Goal: Task Accomplishment & Management: Manage account settings

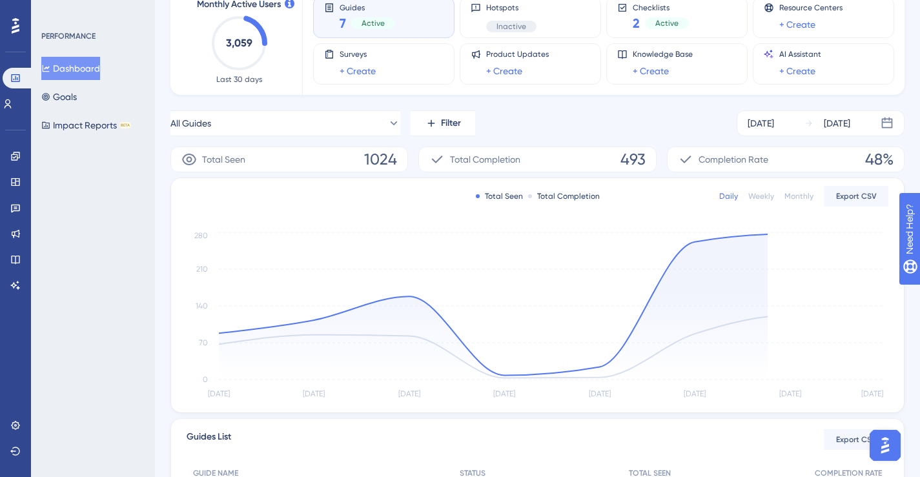
scroll to position [93, 0]
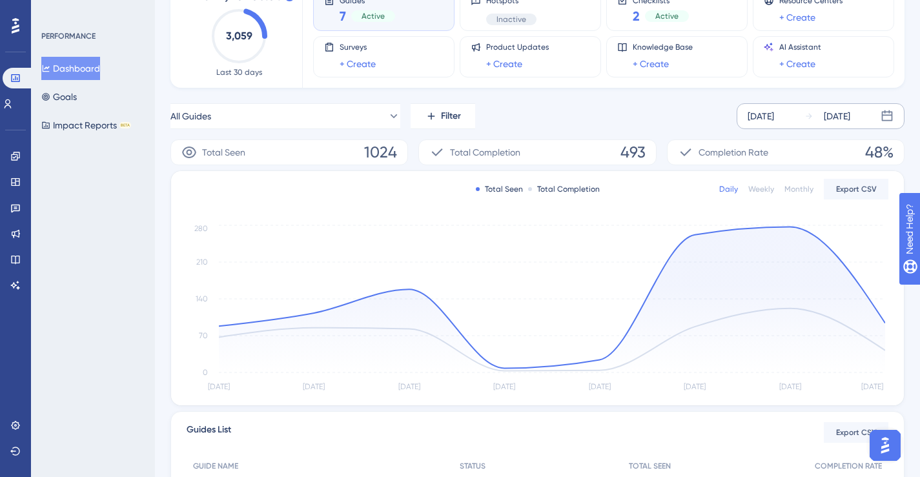
click at [774, 123] on div "[DATE]" at bounding box center [761, 117] width 26 height 16
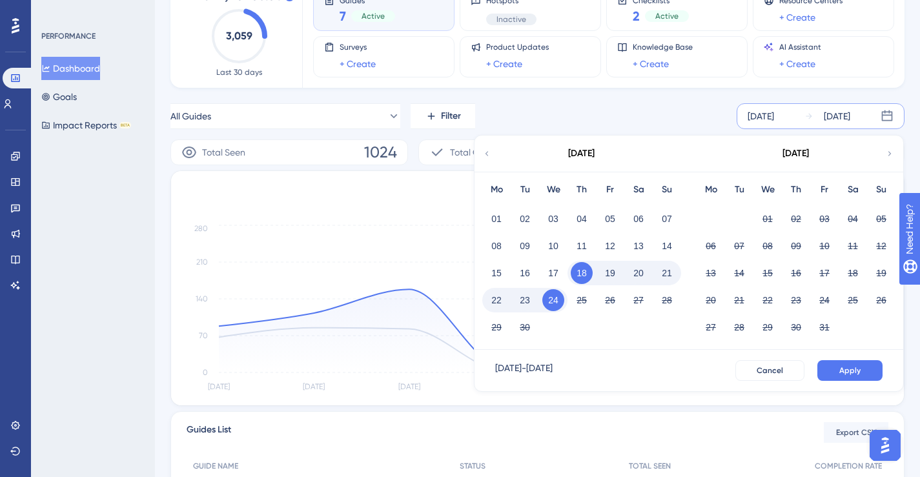
click at [608, 274] on button "19" at bounding box center [610, 273] width 22 height 22
click at [832, 369] on button "Apply" at bounding box center [850, 370] width 65 height 21
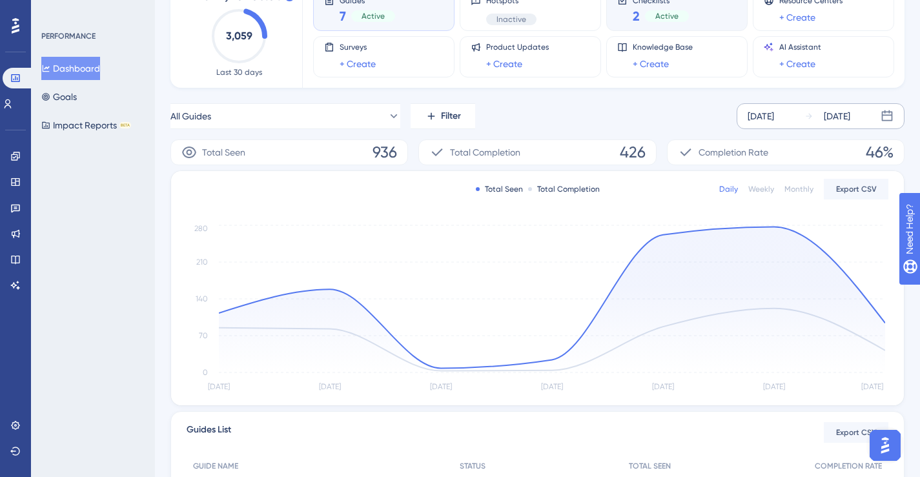
click at [697, 16] on div "Checklists 2 Active" at bounding box center [677, 10] width 119 height 30
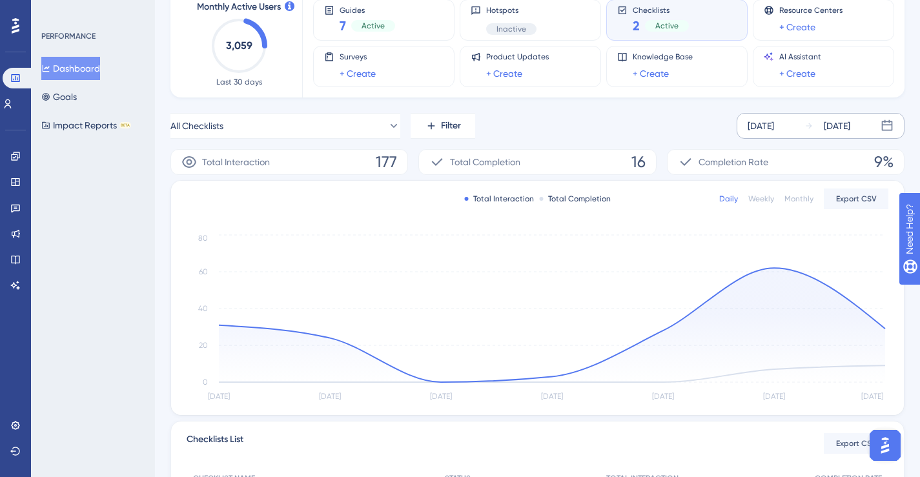
scroll to position [74, 0]
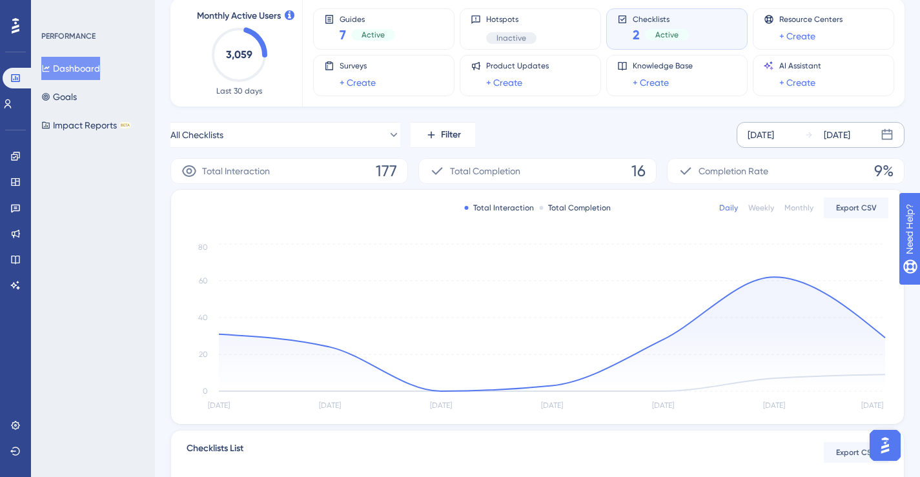
click at [716, 124] on div "All Checklists Filter [DATE] [DATE]" at bounding box center [538, 135] width 734 height 26
click at [400, 34] on div "Guides 7 Active" at bounding box center [383, 29] width 119 height 30
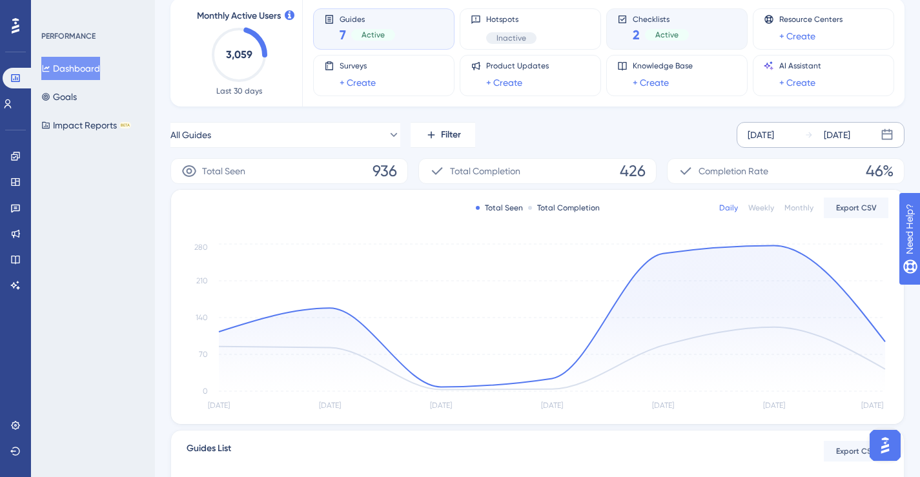
click at [675, 26] on div "2 Active" at bounding box center [661, 35] width 56 height 18
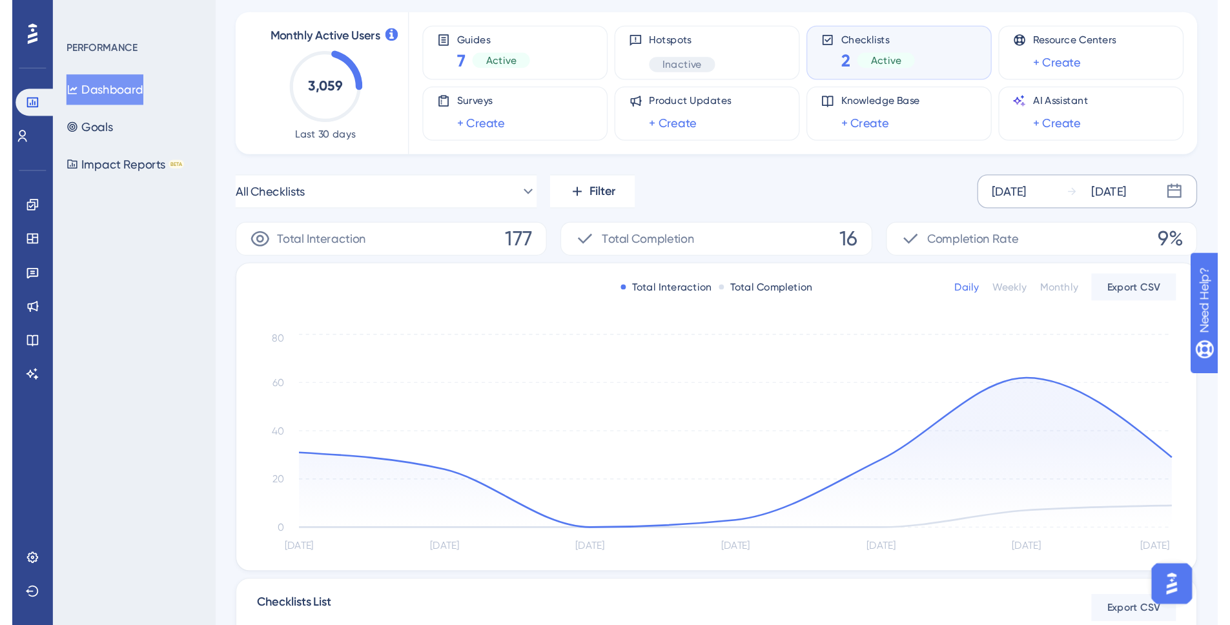
scroll to position [0, 0]
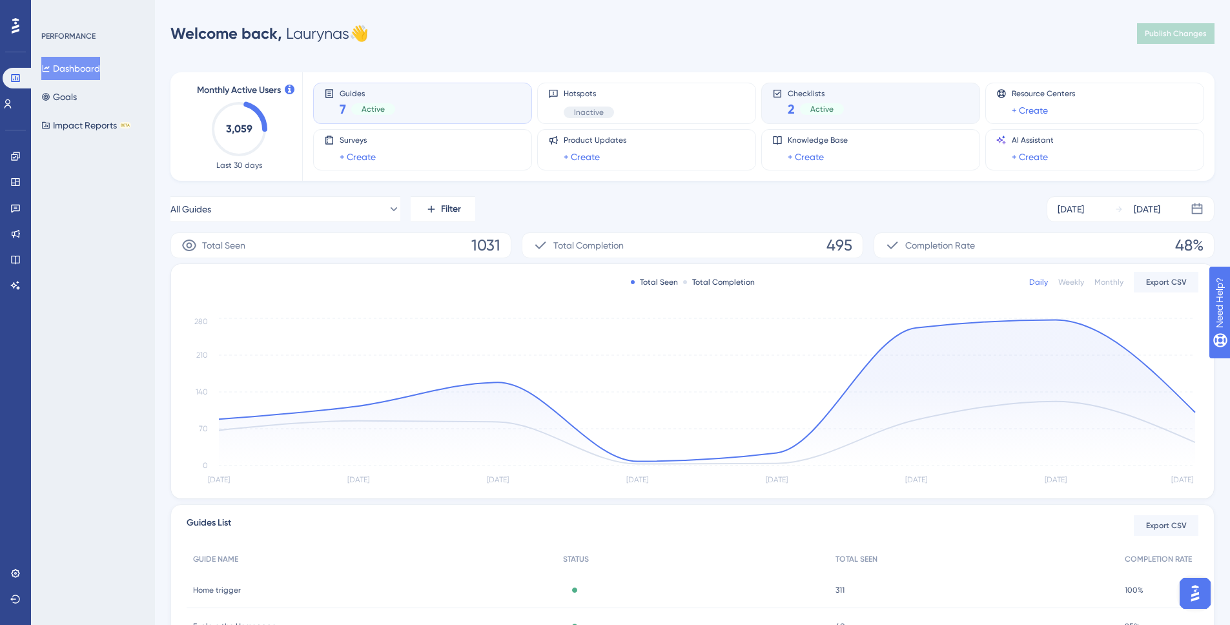
click at [882, 101] on div "Checklists 2 Active" at bounding box center [871, 103] width 197 height 30
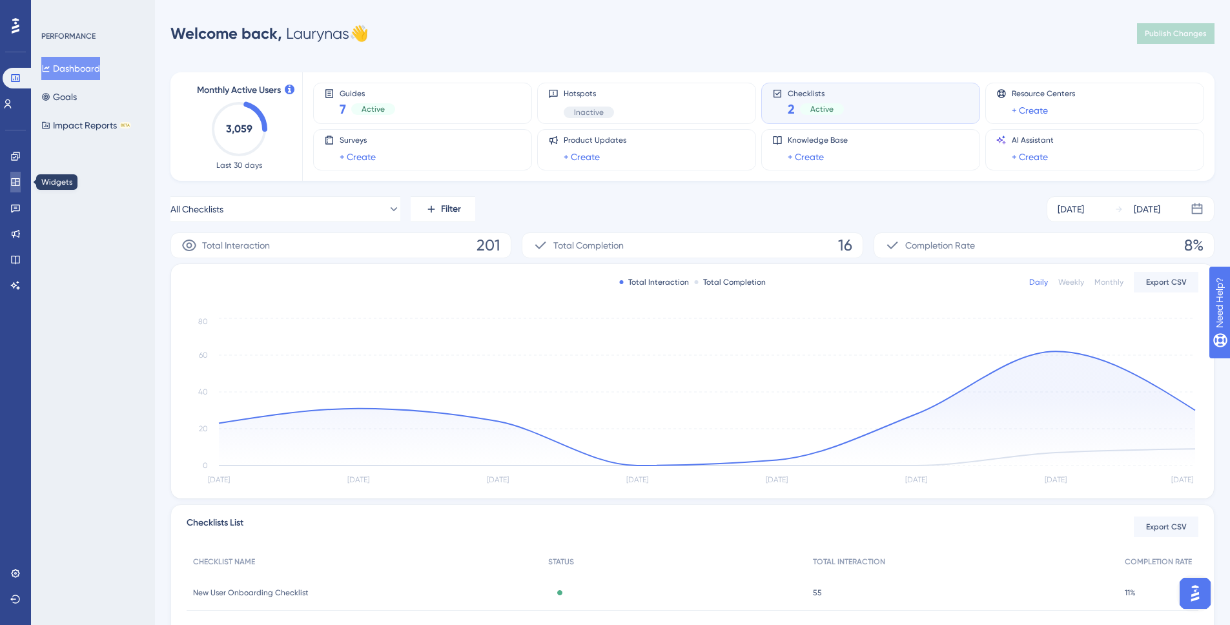
click at [14, 189] on link at bounding box center [15, 182] width 10 height 21
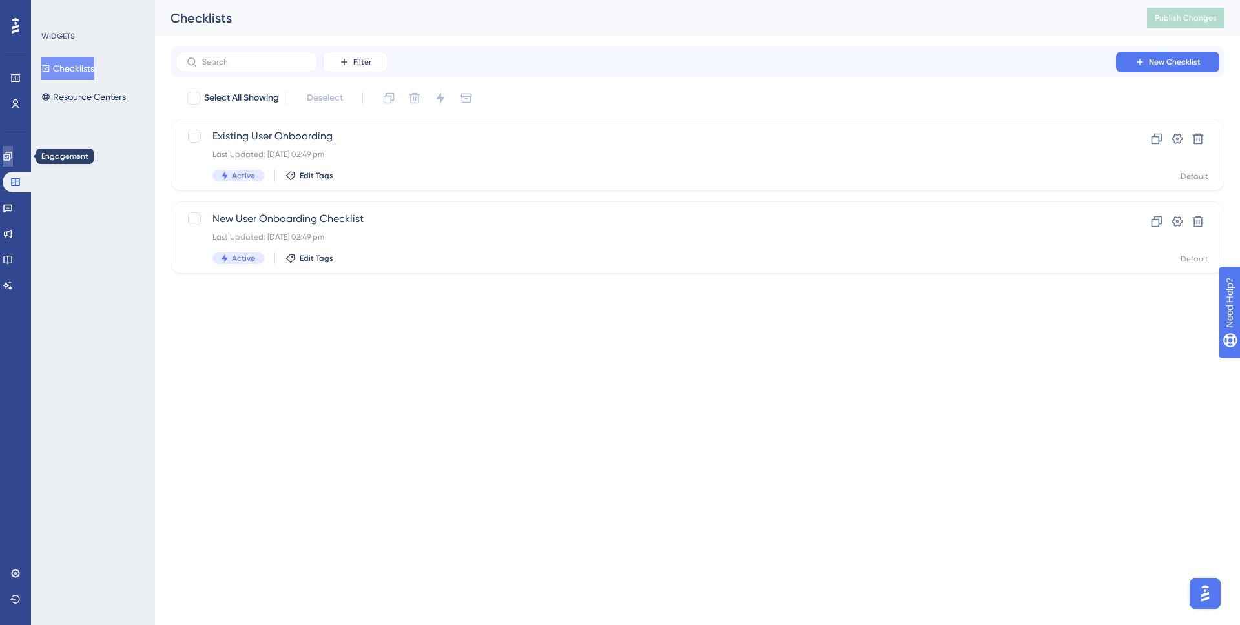
click at [13, 159] on icon at bounding box center [8, 156] width 10 height 10
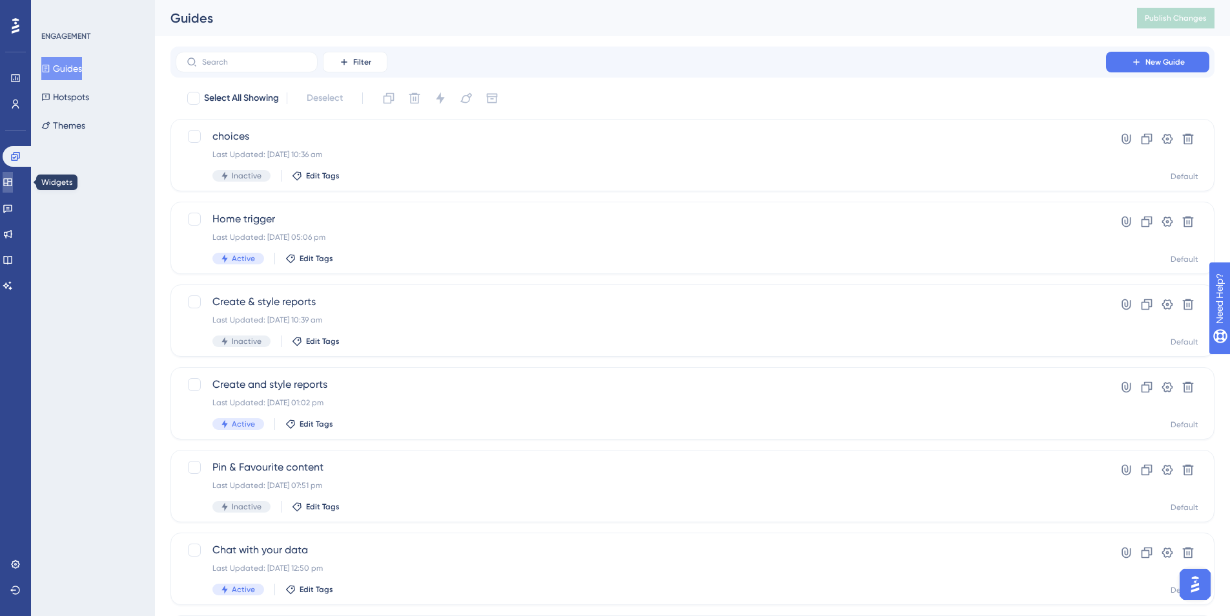
click at [13, 183] on icon at bounding box center [8, 182] width 10 height 10
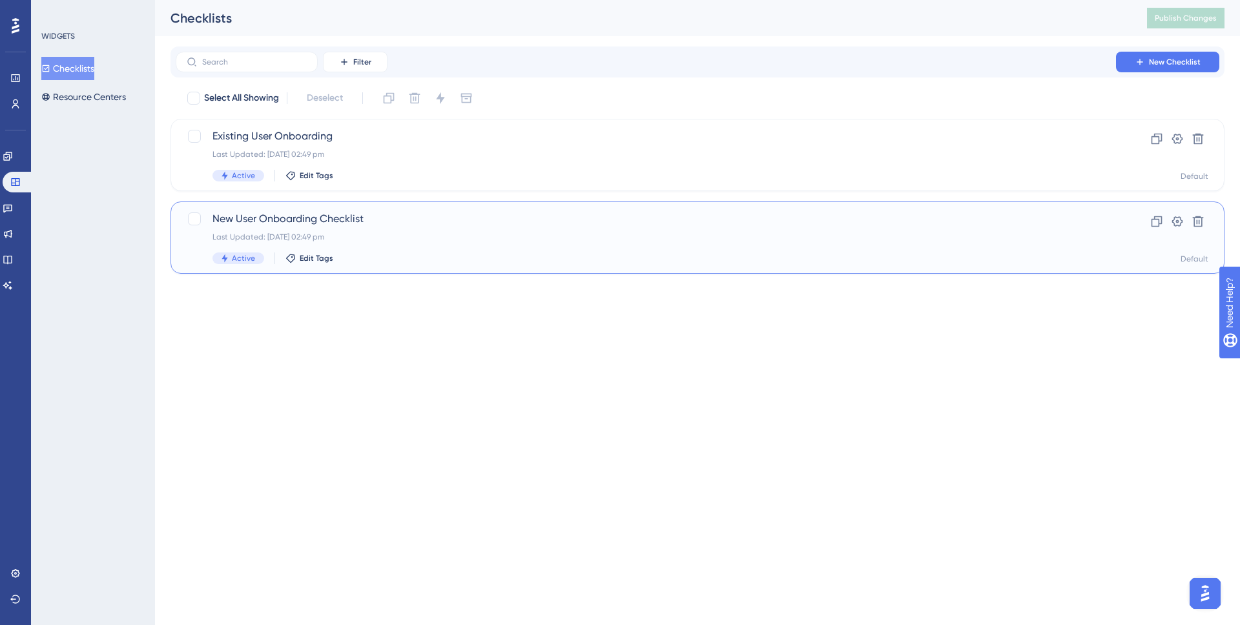
click at [271, 214] on span "New User Onboarding Checklist" at bounding box center [646, 219] width 867 height 16
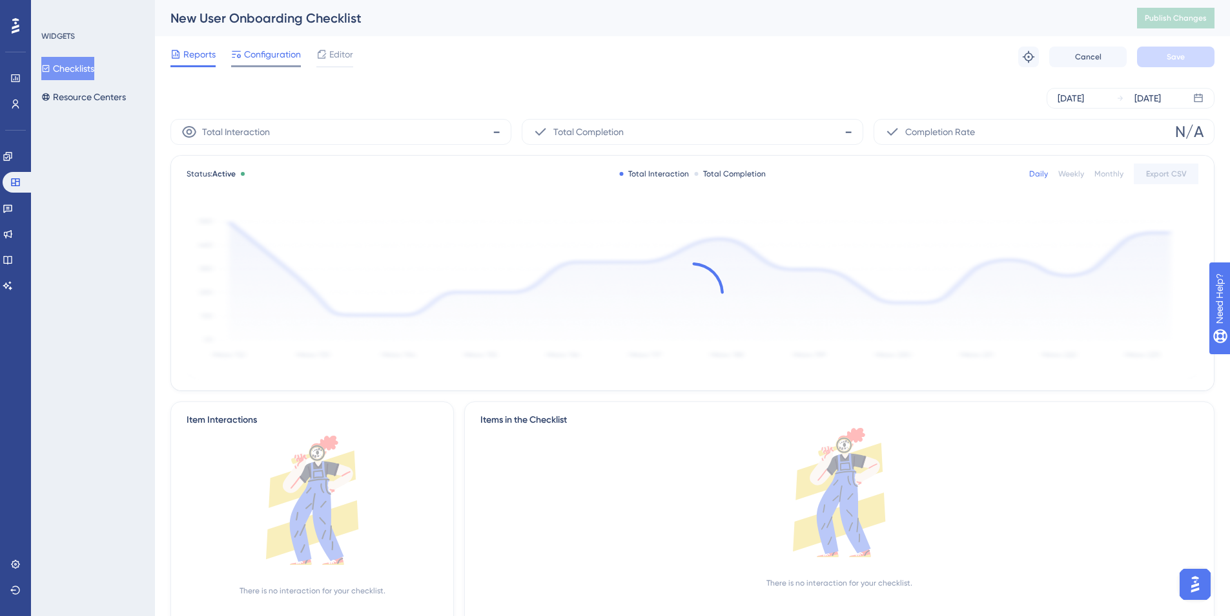
click at [280, 57] on span "Configuration" at bounding box center [272, 55] width 57 height 16
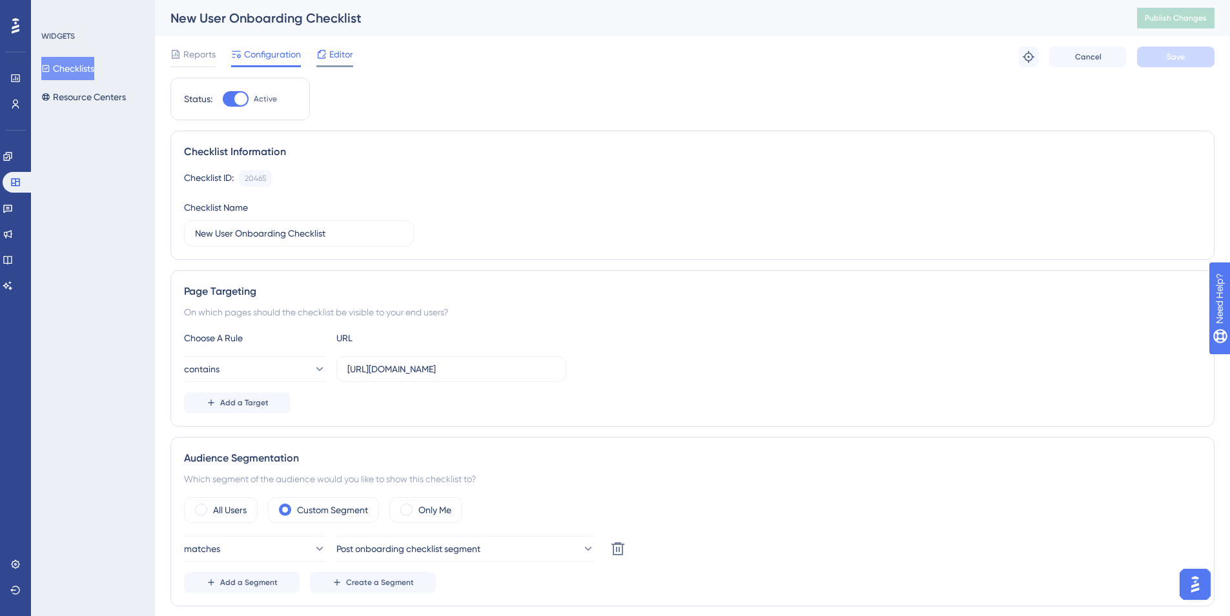
click at [327, 62] on div "Editor" at bounding box center [335, 57] width 37 height 21
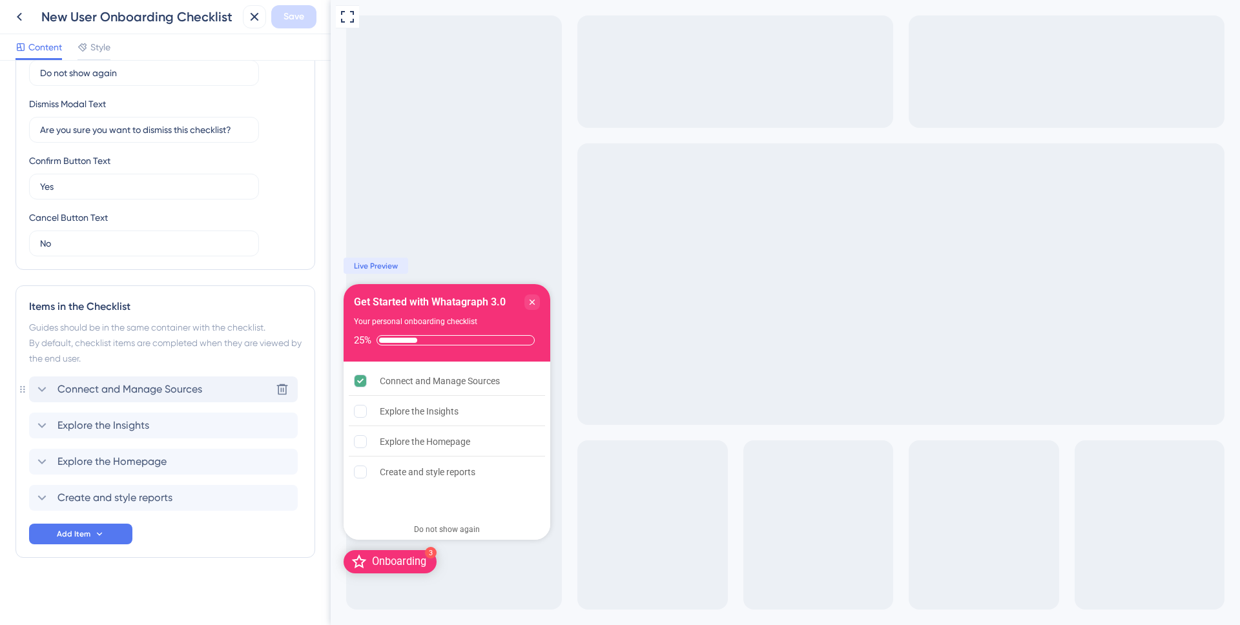
click at [45, 391] on icon at bounding box center [42, 390] width 16 height 16
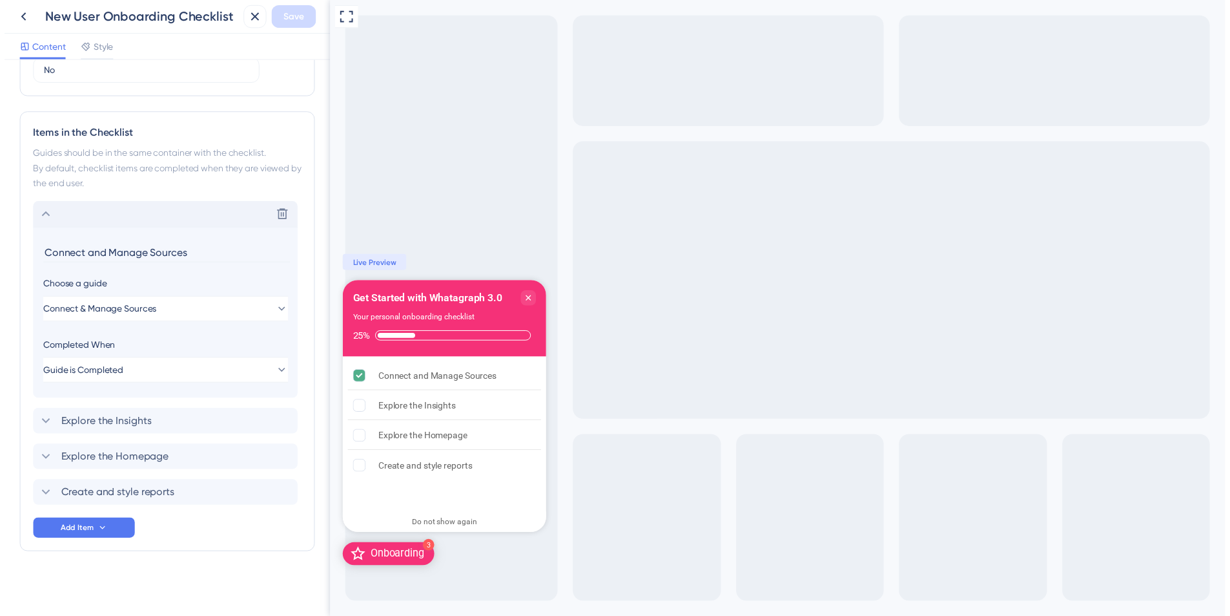
scroll to position [504, 0]
click at [118, 370] on span "Guide is Completed" at bounding box center [80, 374] width 81 height 16
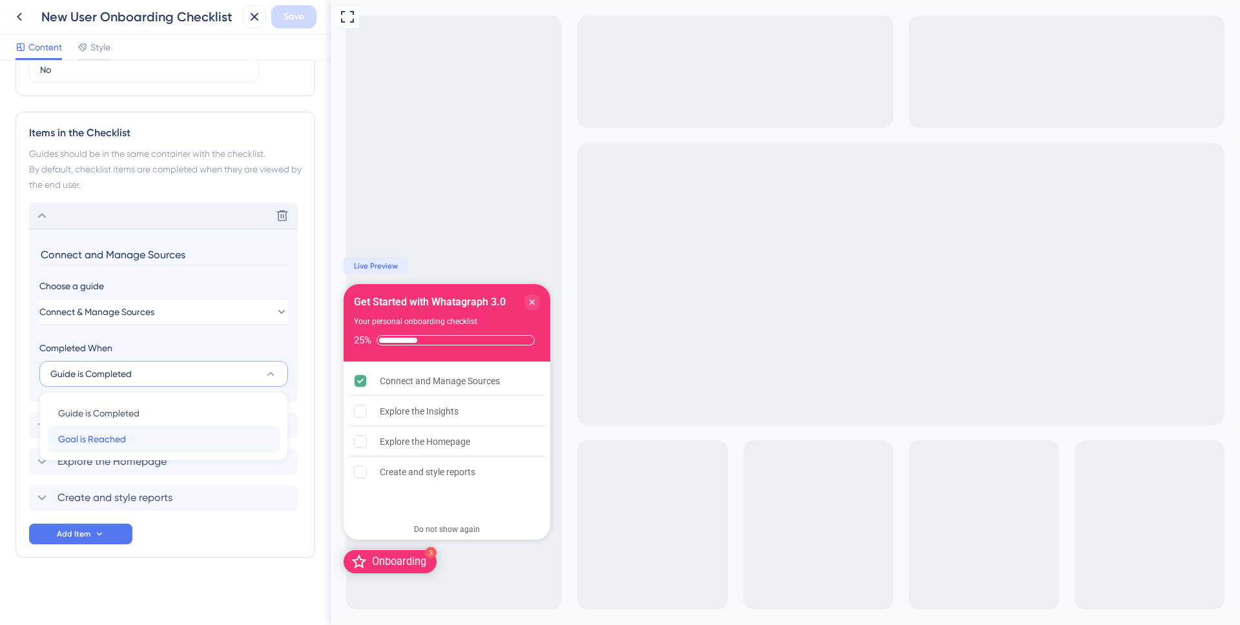
click at [118, 435] on span "Goal is Reached" at bounding box center [92, 439] width 68 height 16
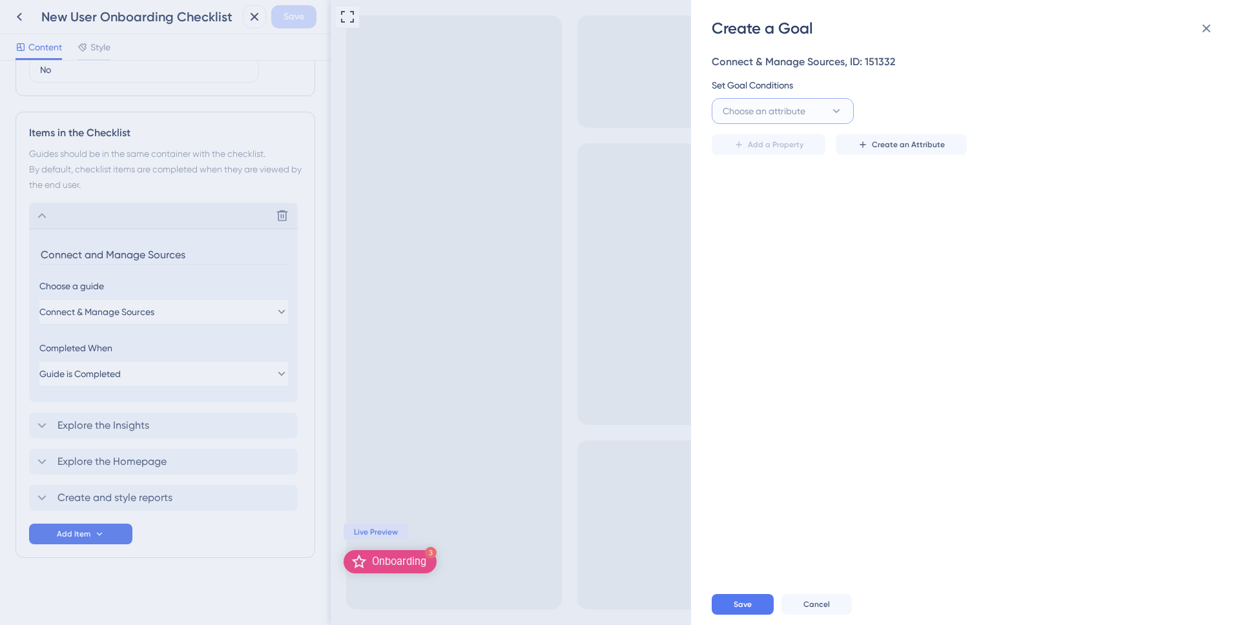
click at [772, 113] on span "Choose an attribute" at bounding box center [764, 111] width 83 height 16
click at [765, 288] on div "Guide Guide" at bounding box center [783, 293] width 105 height 26
click at [816, 111] on button "Guide" at bounding box center [783, 111] width 142 height 26
click at [880, 82] on div "Set Goal Conditions" at bounding box center [962, 86] width 500 height 16
click at [1038, 109] on span "Select an option" at bounding box center [1045, 111] width 67 height 16
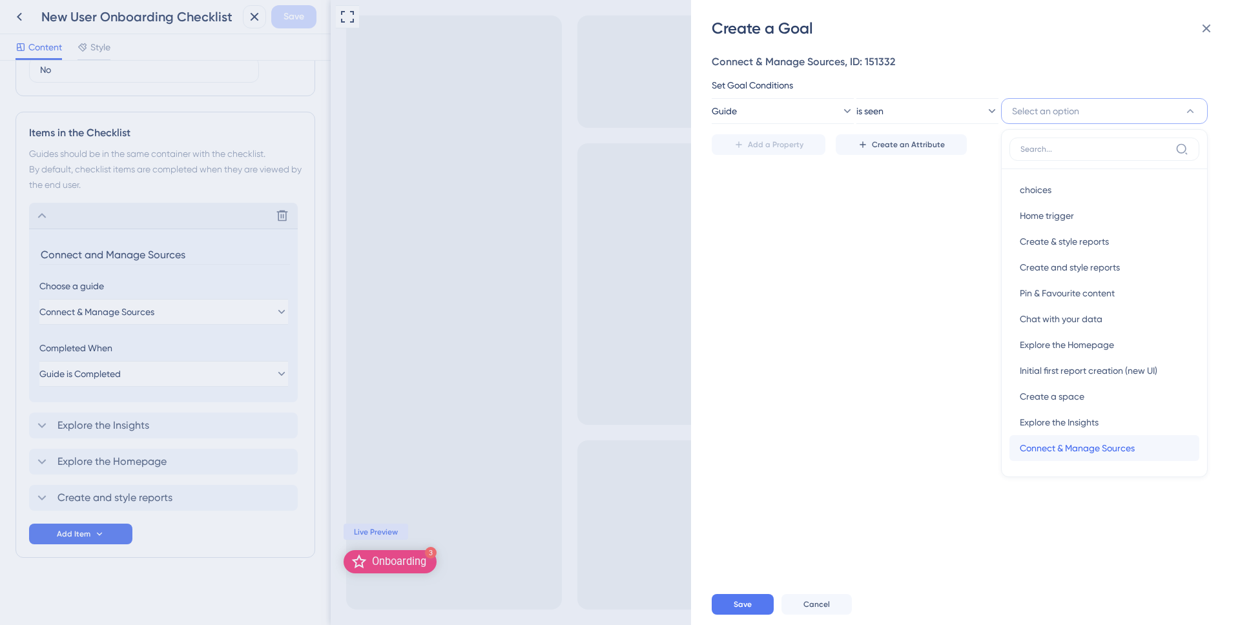
click at [1061, 443] on span "Connect & Manage Sources" at bounding box center [1077, 449] width 115 height 16
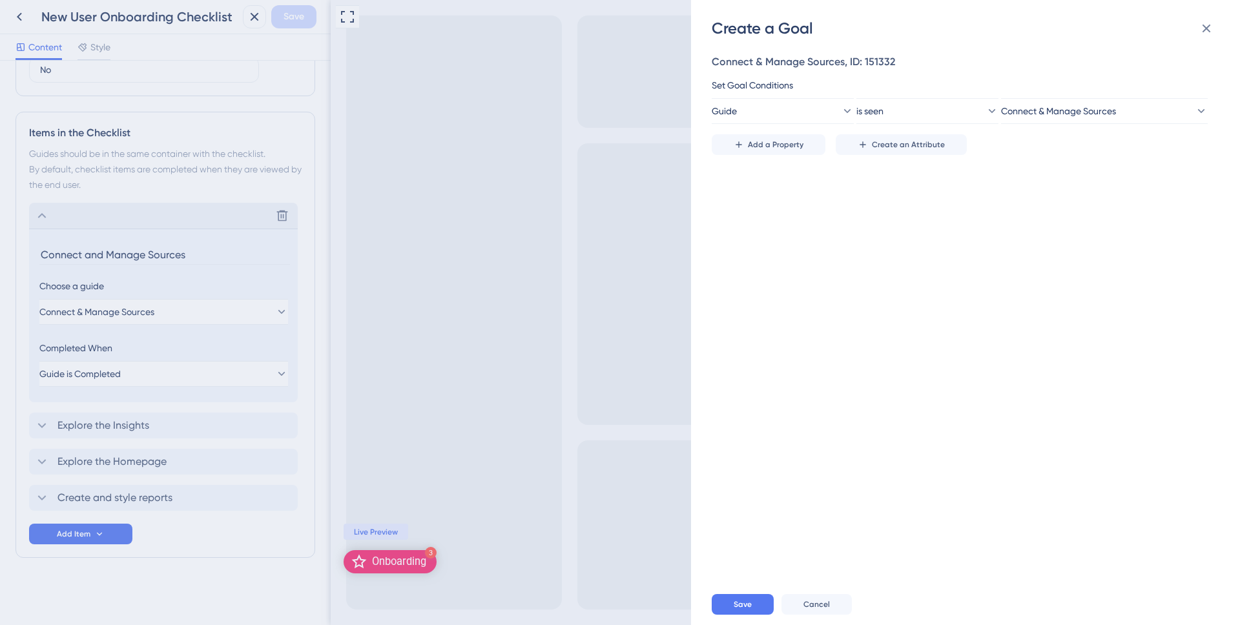
click at [751, 18] on div "Create a Goal" at bounding box center [967, 28] width 510 height 21
click at [751, 19] on div "Create a Goal" at bounding box center [967, 28] width 510 height 21
click at [762, 23] on div "Create a Goal" at bounding box center [967, 28] width 510 height 21
click at [753, 607] on button "Save" at bounding box center [743, 604] width 62 height 21
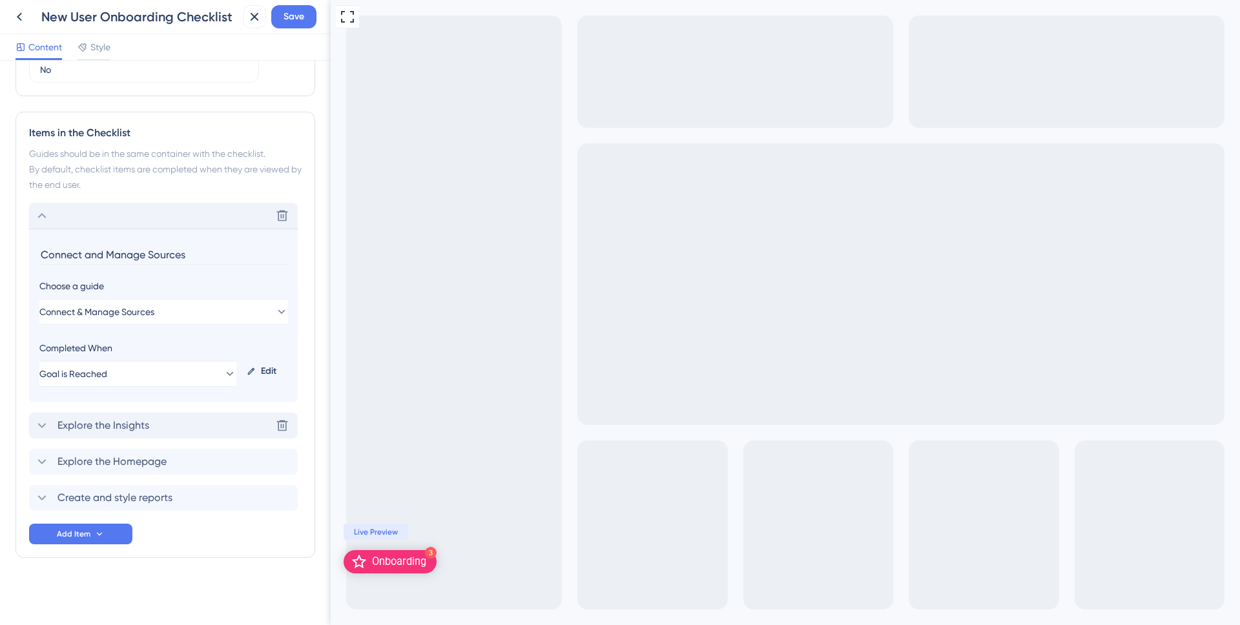
click at [44, 427] on icon at bounding box center [42, 426] width 16 height 16
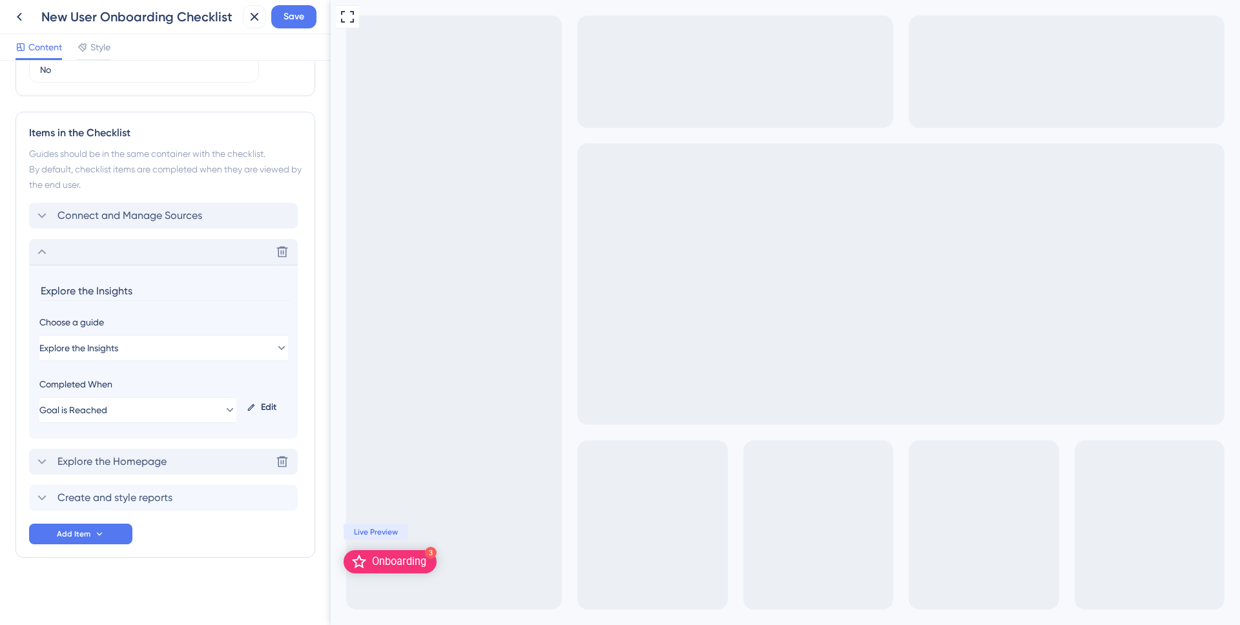
click at [44, 464] on icon at bounding box center [42, 462] width 16 height 16
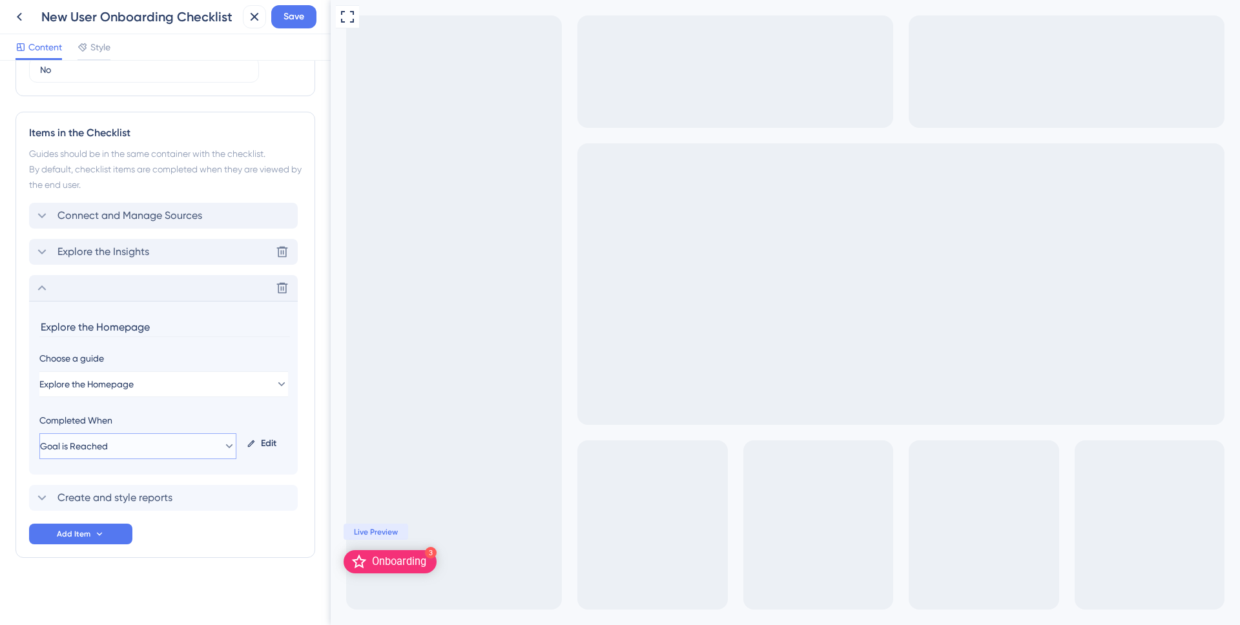
click at [153, 454] on button "Goal is Reached" at bounding box center [137, 446] width 197 height 26
click at [165, 419] on div "Completed When" at bounding box center [137, 421] width 197 height 16
click at [251, 447] on icon at bounding box center [251, 443] width 9 height 9
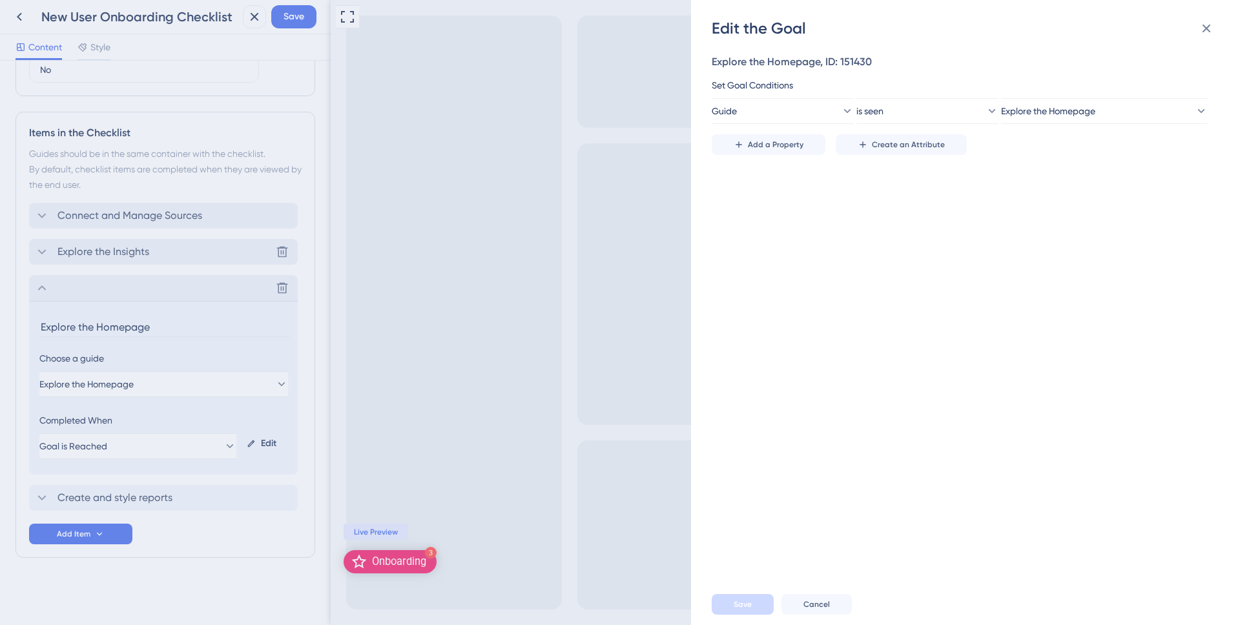
click at [134, 493] on div "Edit the Goal Explore the Homepage, ID: 151430 Set Goal Conditions Guide is see…" at bounding box center [620, 312] width 1240 height 625
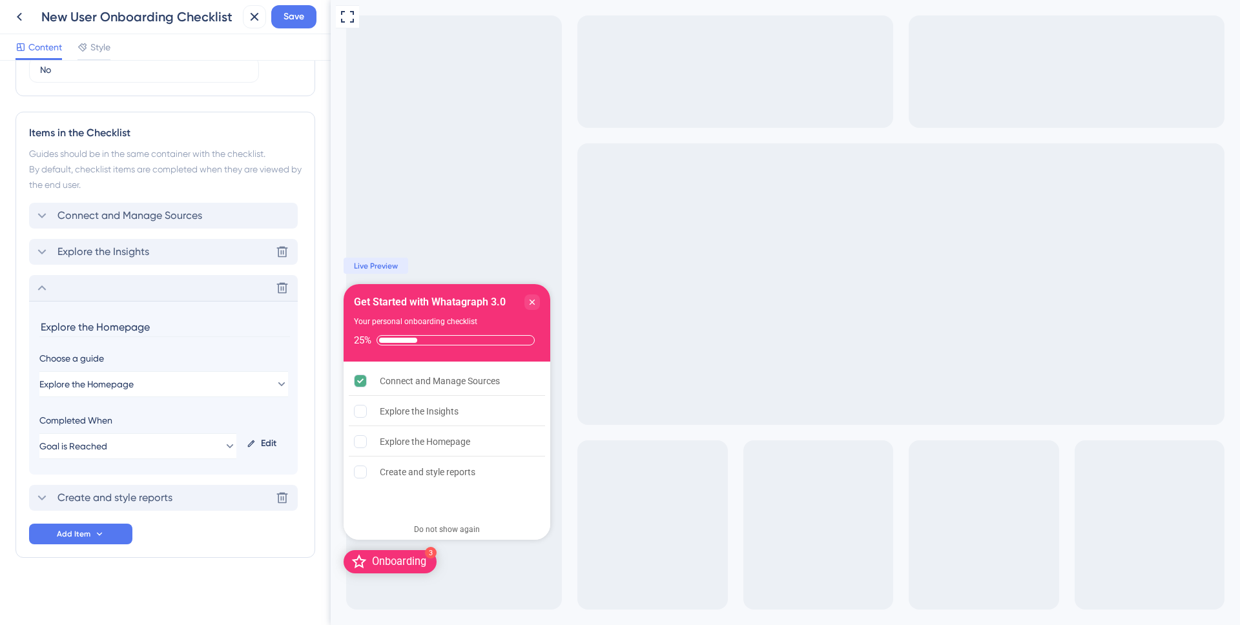
click at [93, 498] on span "Create and style reports" at bounding box center [114, 498] width 115 height 16
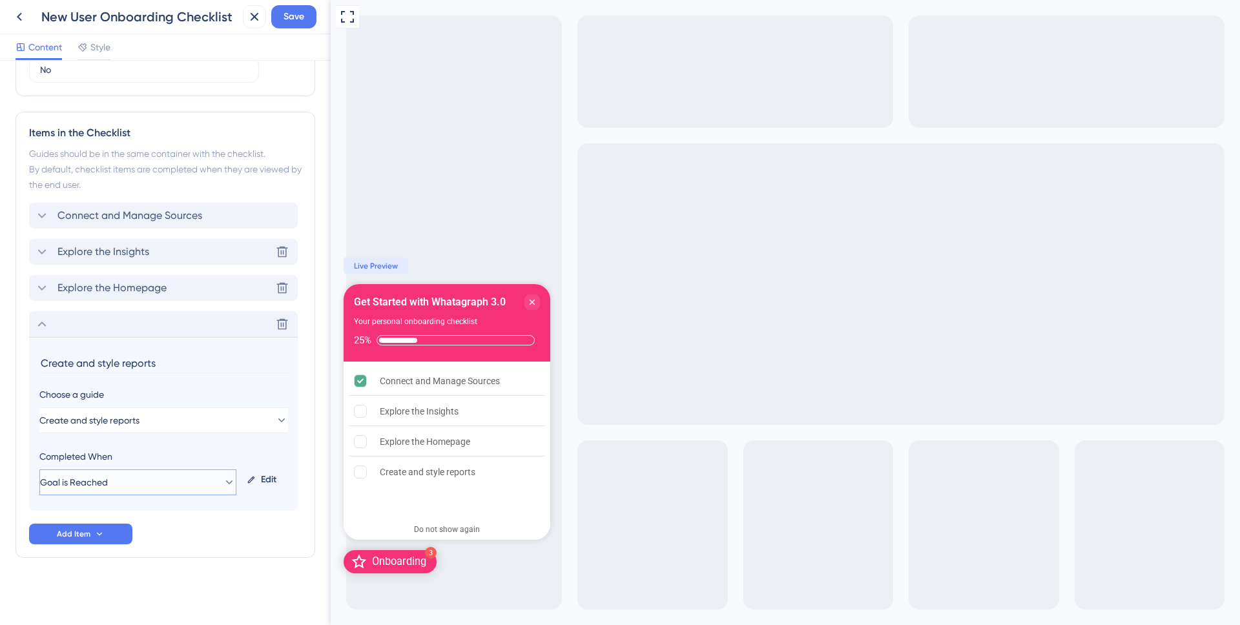
click at [203, 484] on button "Goal is Reached" at bounding box center [137, 483] width 197 height 26
click at [247, 482] on icon at bounding box center [251, 479] width 9 height 9
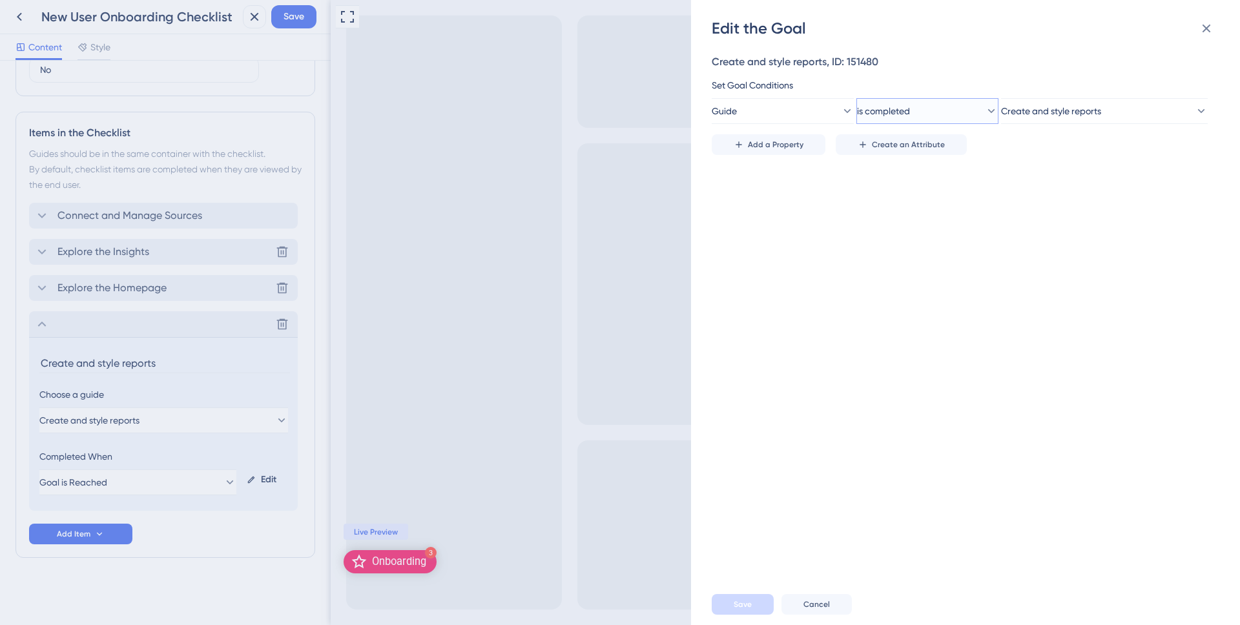
click at [876, 119] on button "is completed" at bounding box center [927, 111] width 142 height 26
click at [885, 150] on span "is seen" at bounding box center [888, 151] width 27 height 16
click at [738, 605] on span "Save" at bounding box center [743, 604] width 18 height 10
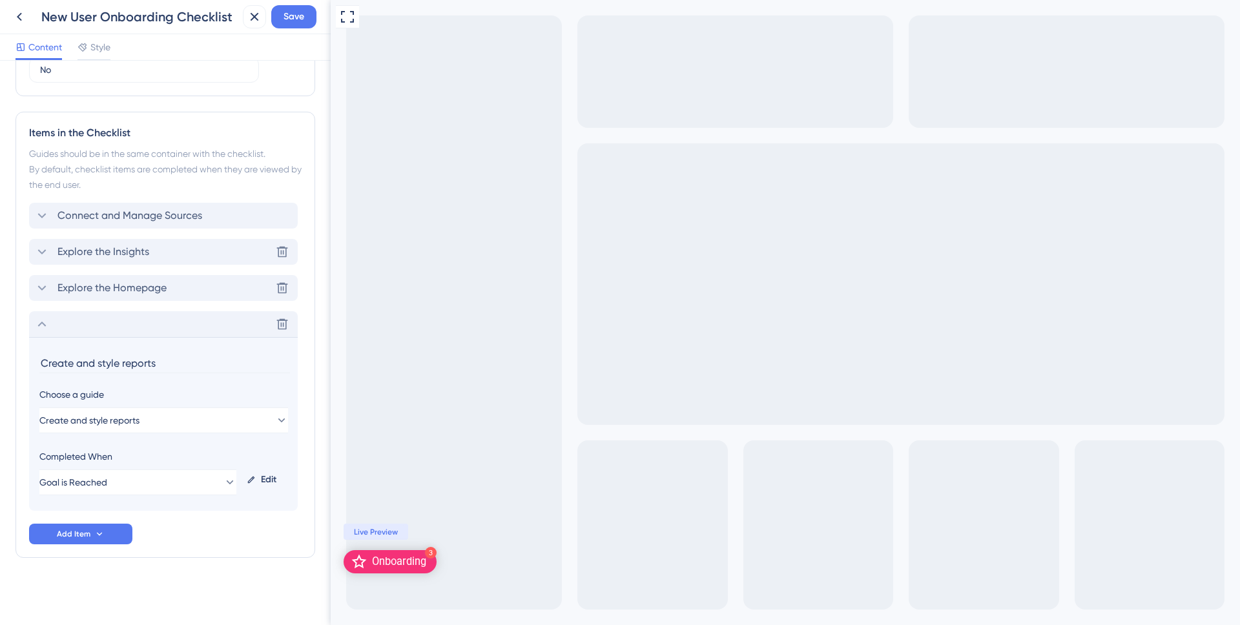
click at [133, 287] on span "Explore the Homepage" at bounding box center [111, 288] width 109 height 16
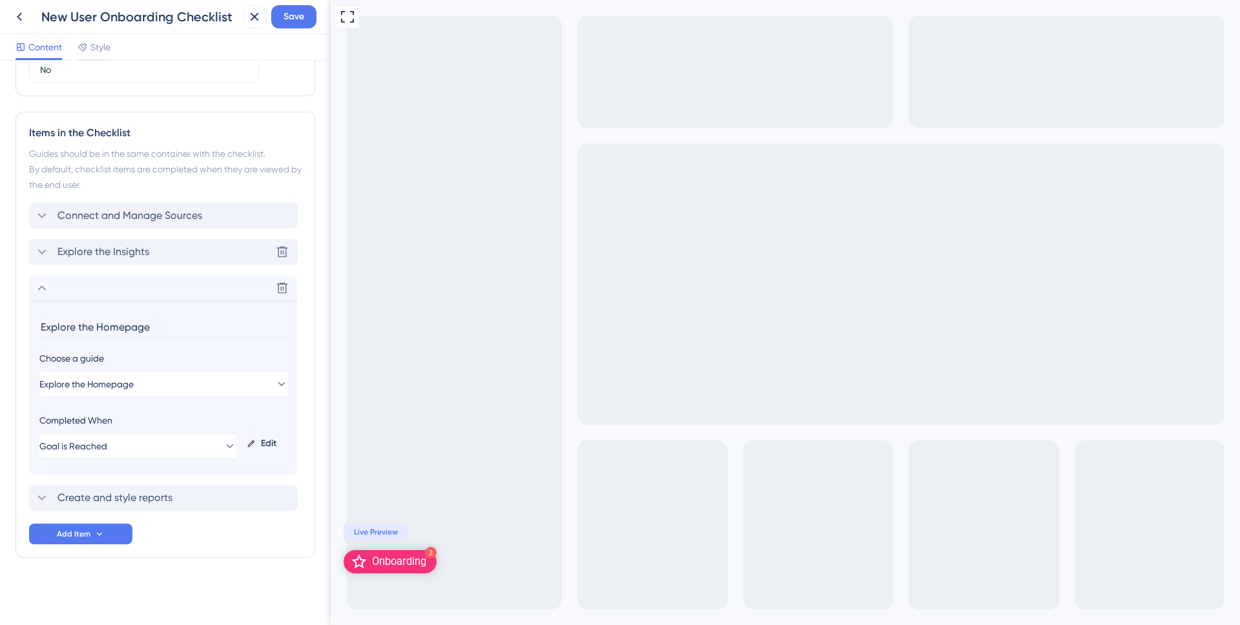
click at [267, 442] on div "Edit" at bounding box center [265, 443] width 46 height 31
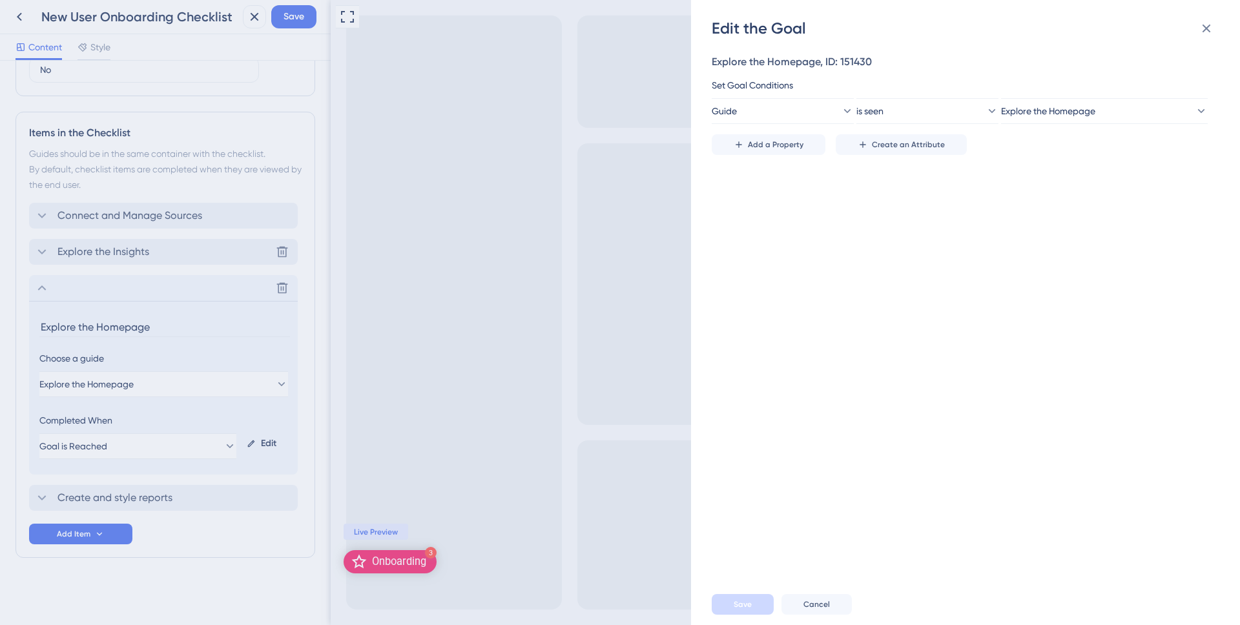
click at [195, 347] on div "Edit the Goal Explore the Homepage, ID: 151430 Set Goal Conditions Guide is see…" at bounding box center [620, 312] width 1240 height 625
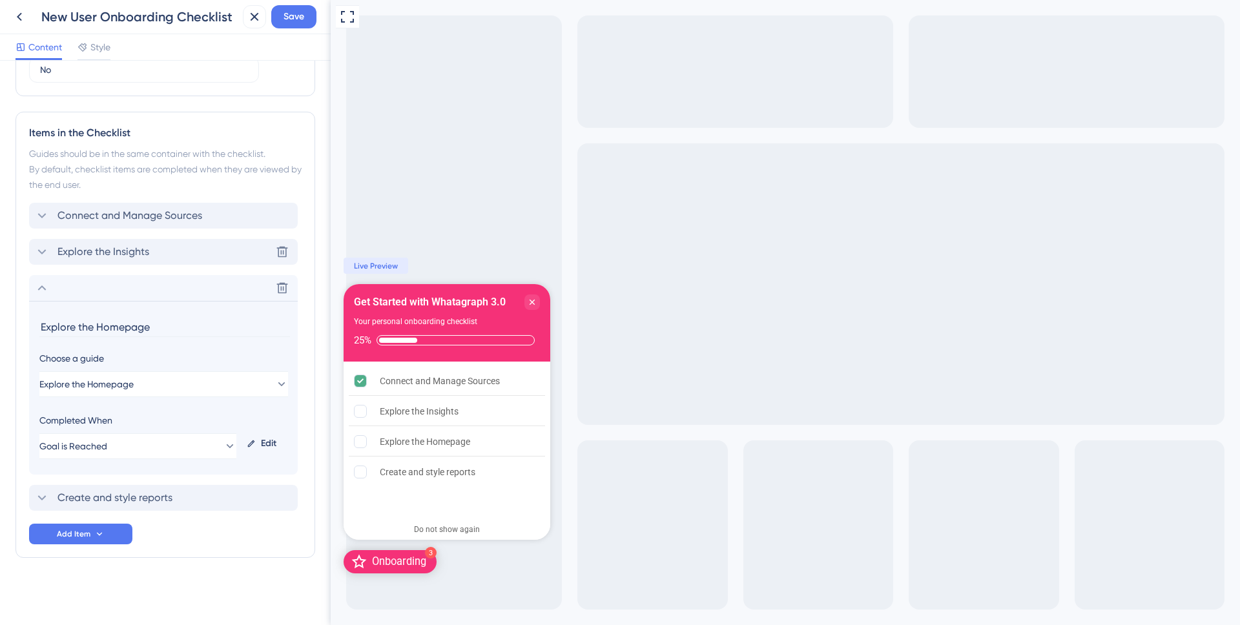
click at [167, 257] on div "Explore the Insights Delete" at bounding box center [163, 252] width 269 height 26
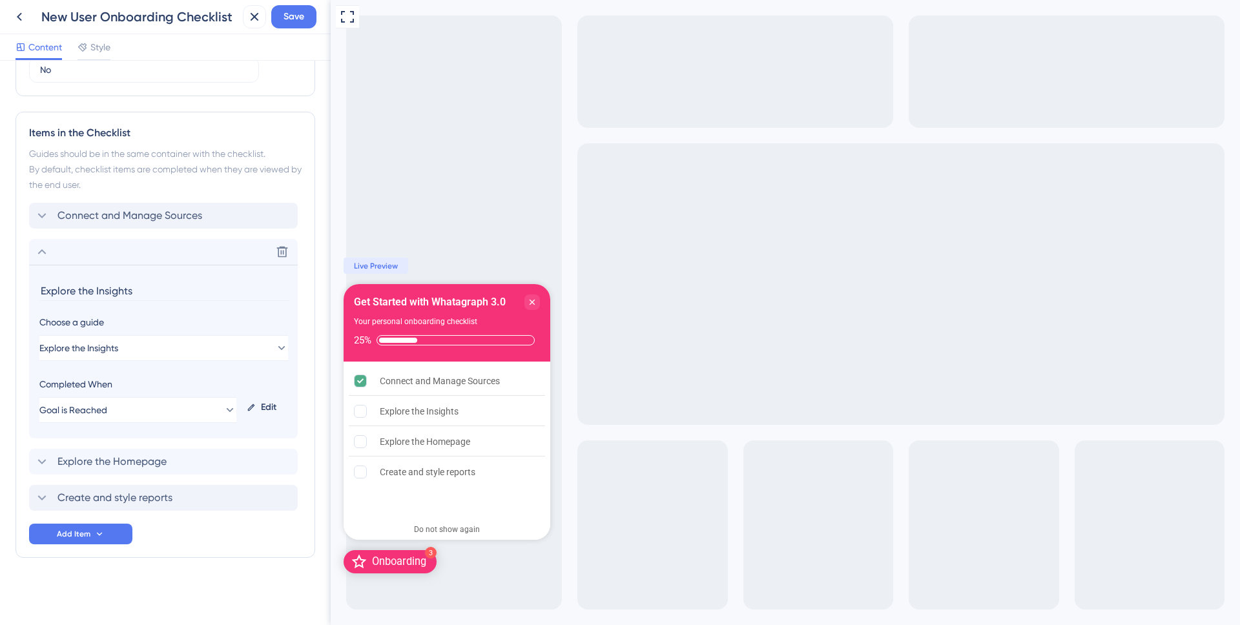
click at [262, 403] on div "Edit" at bounding box center [265, 407] width 46 height 31
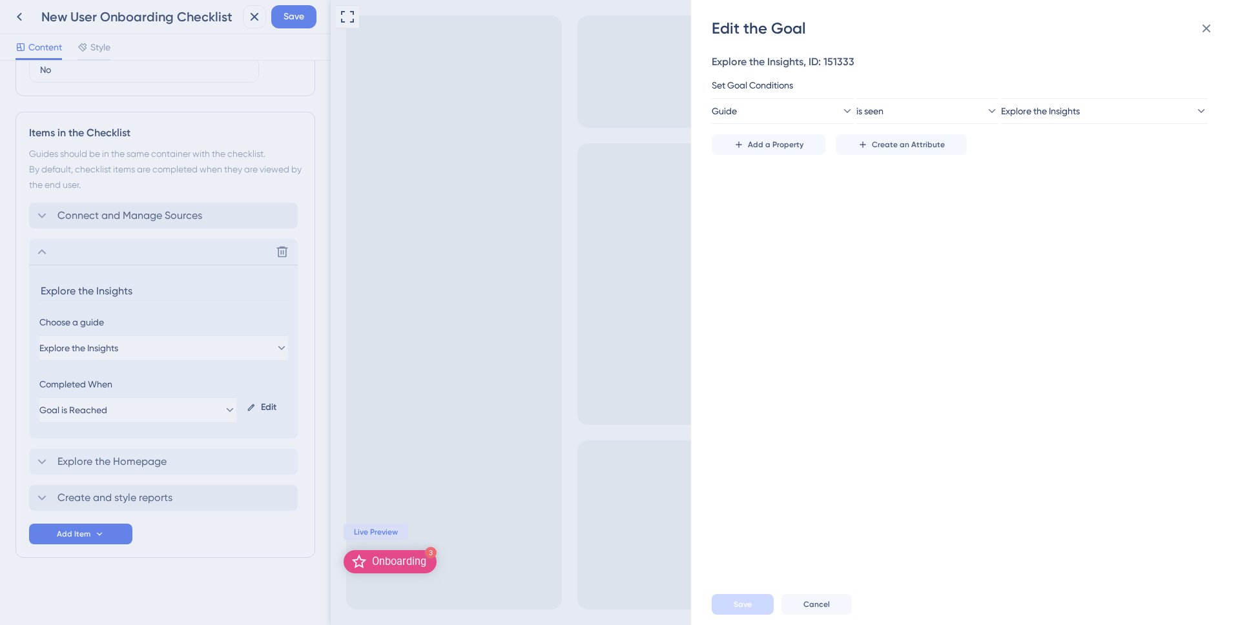
click at [186, 346] on div "Edit the Goal Explore the Insights, ID: 151333 Set Goal Conditions Guide is see…" at bounding box center [620, 312] width 1240 height 625
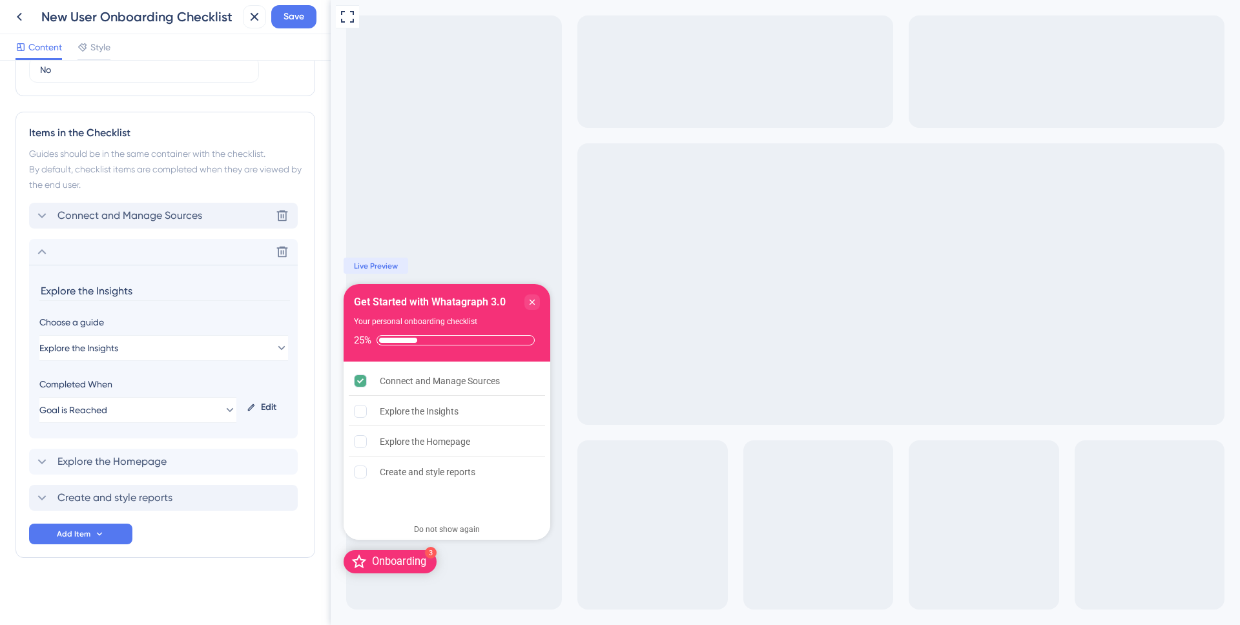
click at [151, 227] on div "Connect and Manage Sources Delete" at bounding box center [163, 216] width 269 height 26
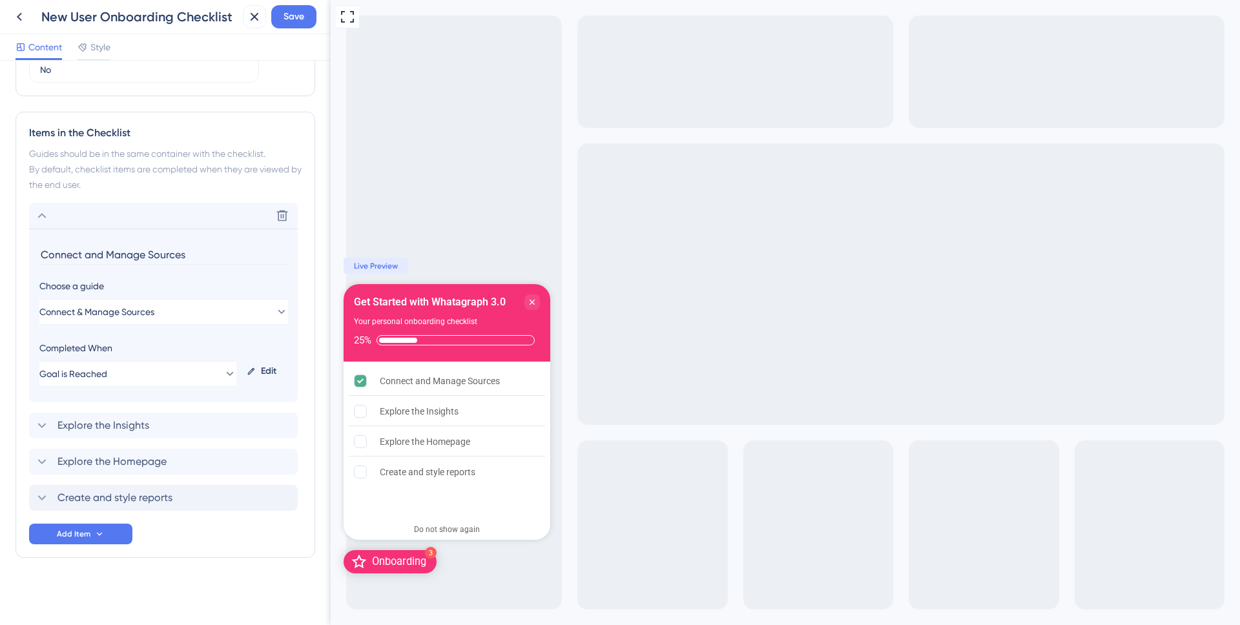
click at [261, 371] on div "Edit" at bounding box center [265, 371] width 46 height 31
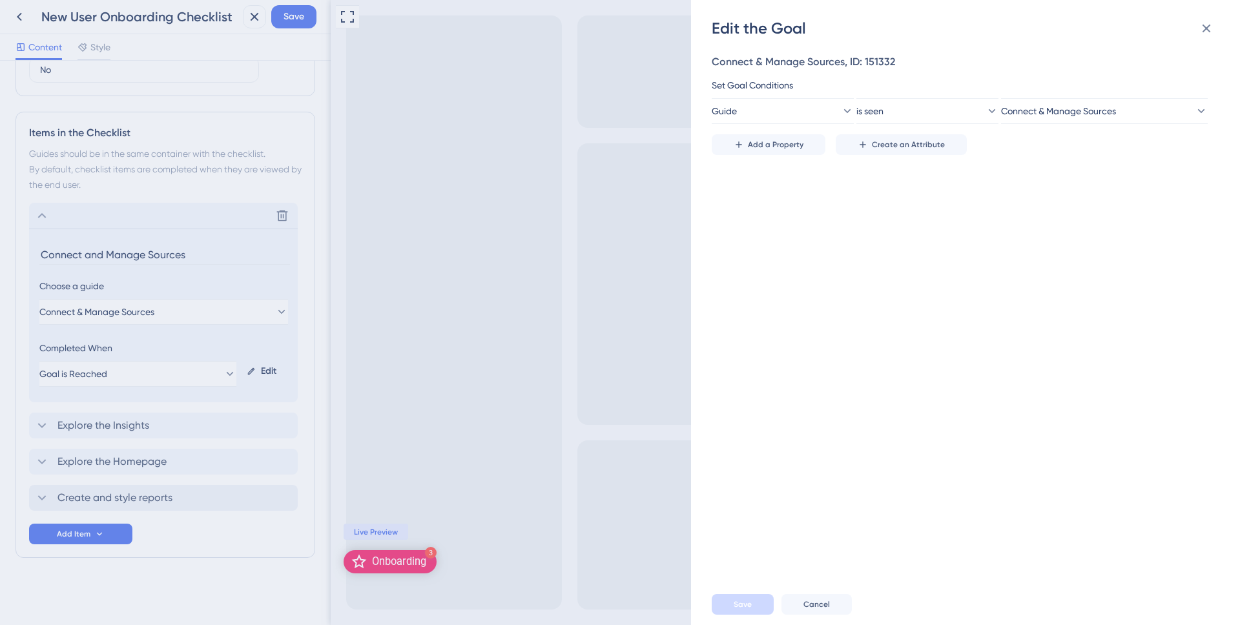
click at [161, 574] on div "Edit the Goal Connect & Manage Sources, ID: 151332 Set Goal Conditions Guide is…" at bounding box center [620, 312] width 1240 height 625
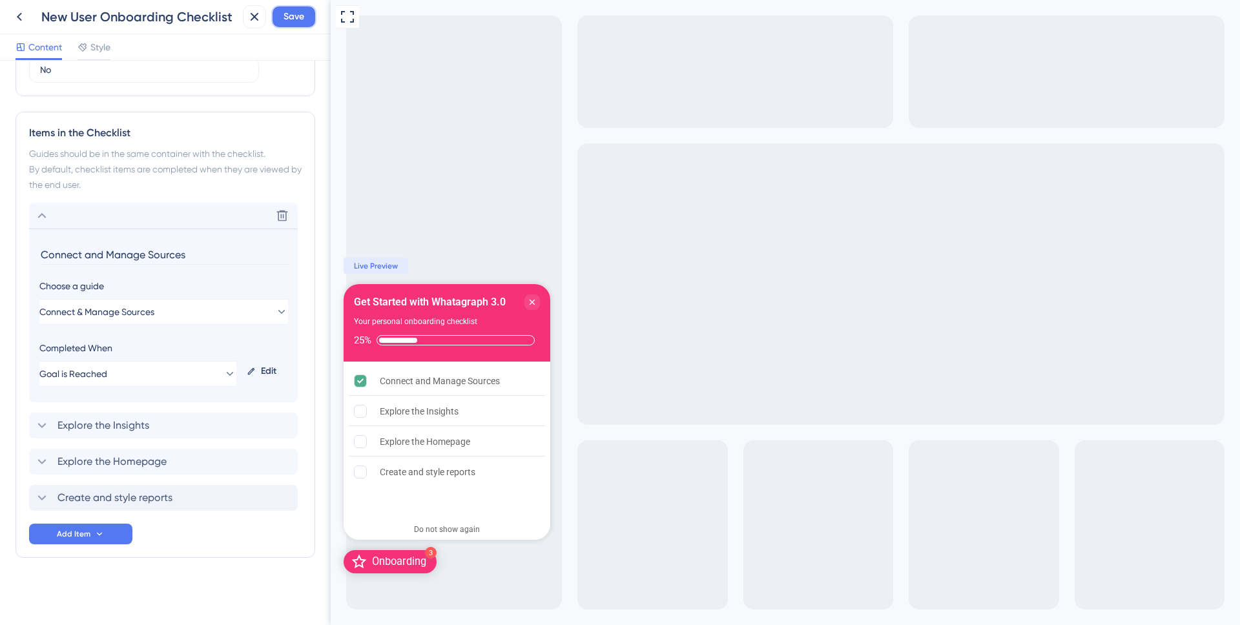
click at [298, 22] on span "Save" at bounding box center [294, 17] width 21 height 16
click at [249, 23] on icon at bounding box center [245, 23] width 13 height 13
click at [14, 23] on icon at bounding box center [20, 17] width 16 height 16
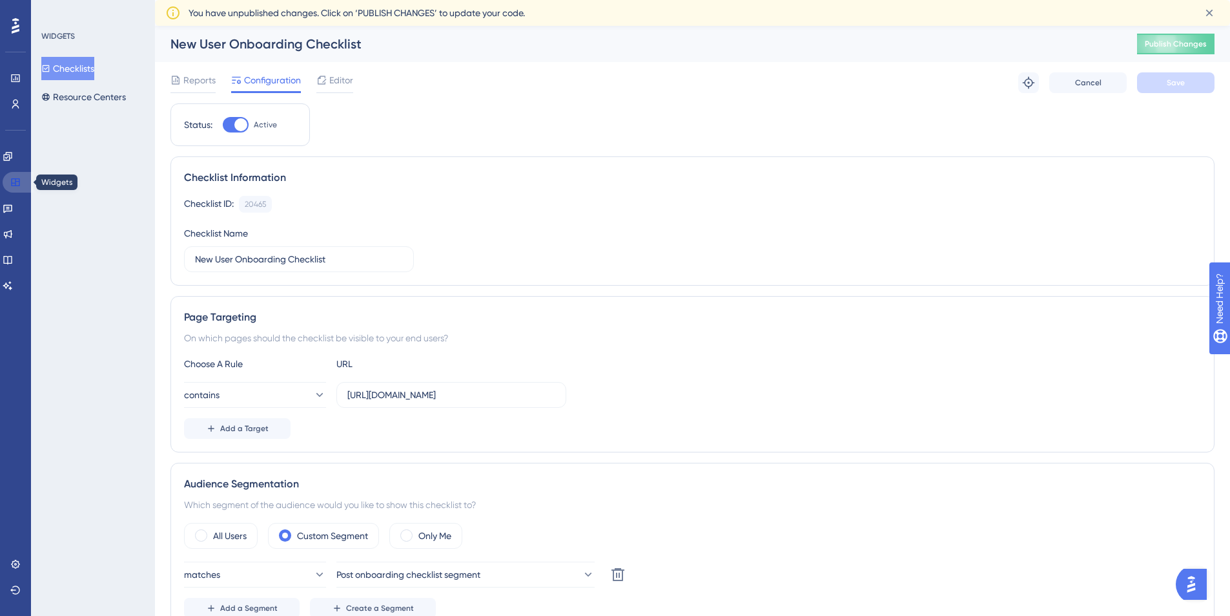
click at [17, 185] on icon at bounding box center [15, 182] width 8 height 8
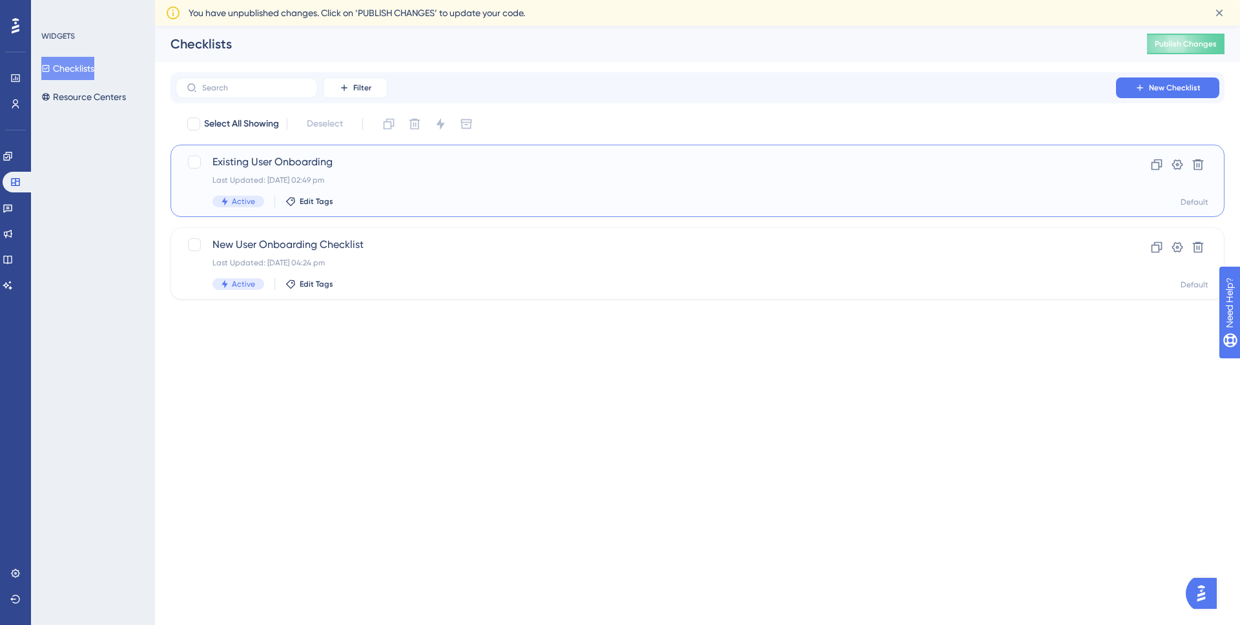
click at [340, 167] on span "Existing User Onboarding" at bounding box center [646, 162] width 867 height 16
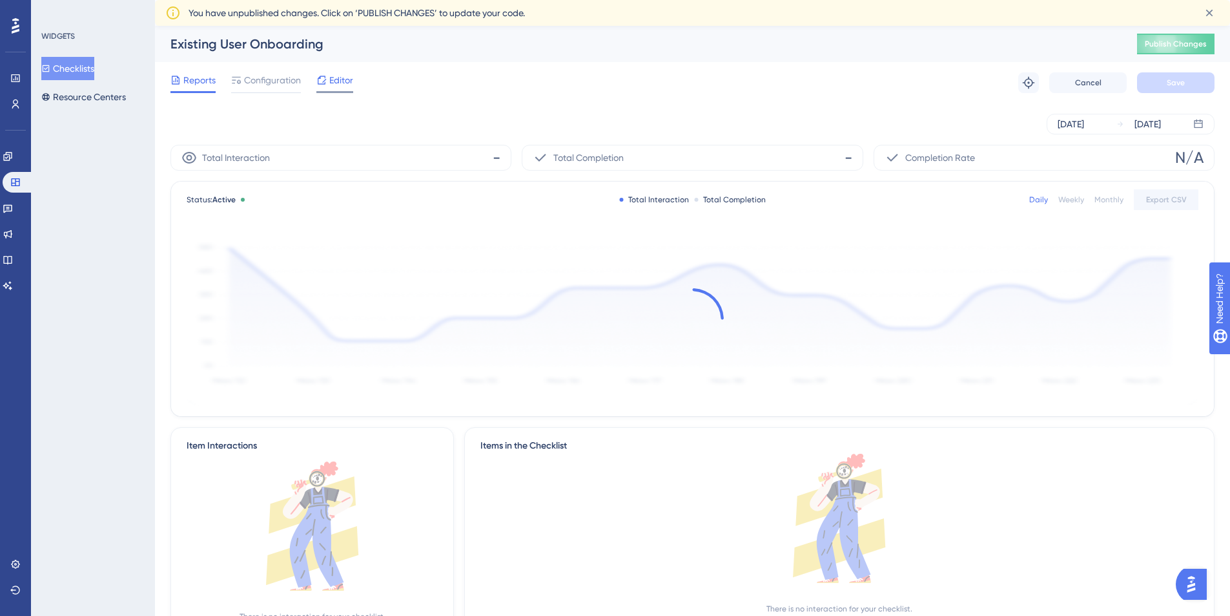
click at [337, 78] on span "Editor" at bounding box center [341, 80] width 24 height 16
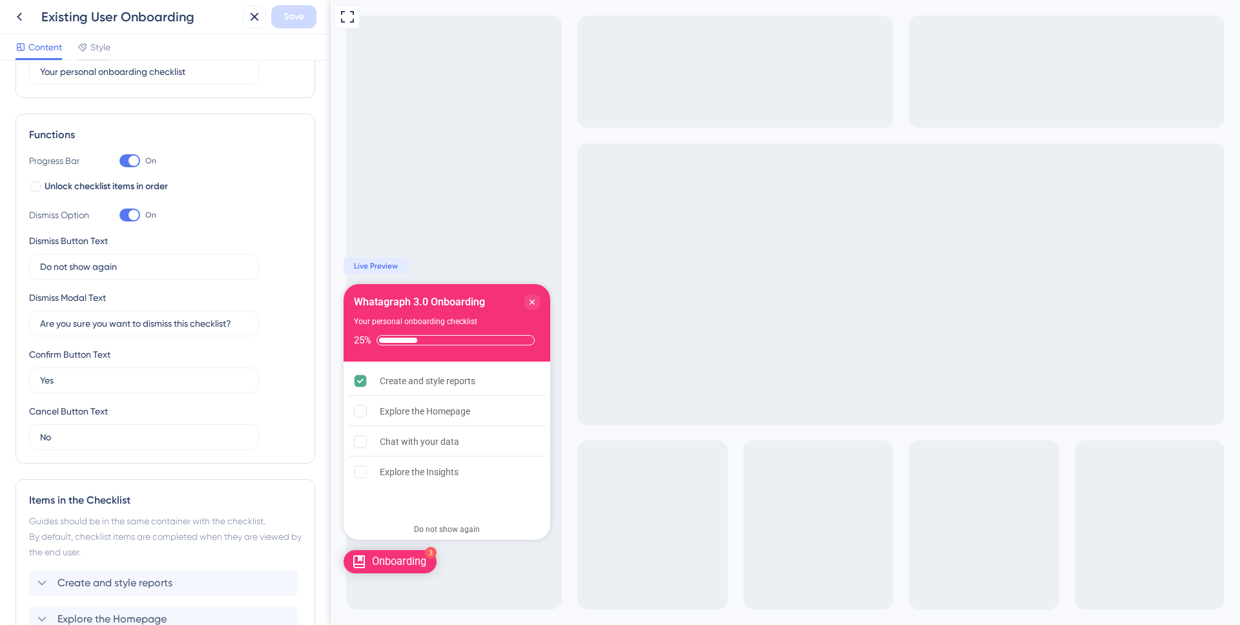
scroll to position [331, 0]
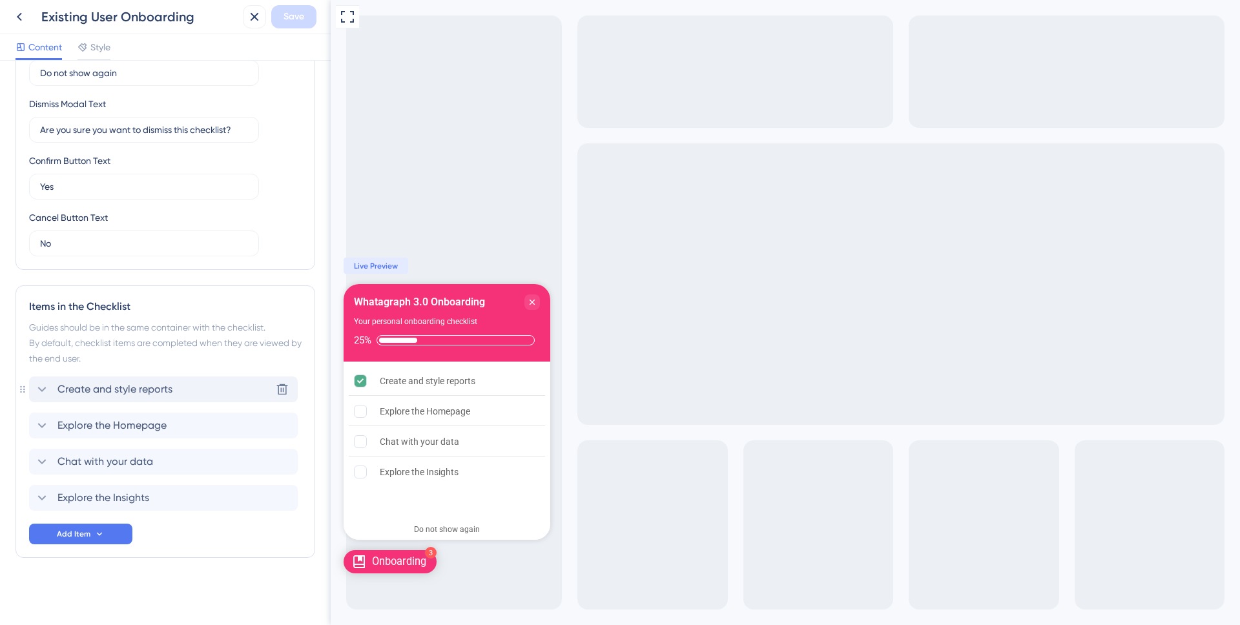
click at [116, 387] on span "Create and style reports" at bounding box center [114, 390] width 115 height 16
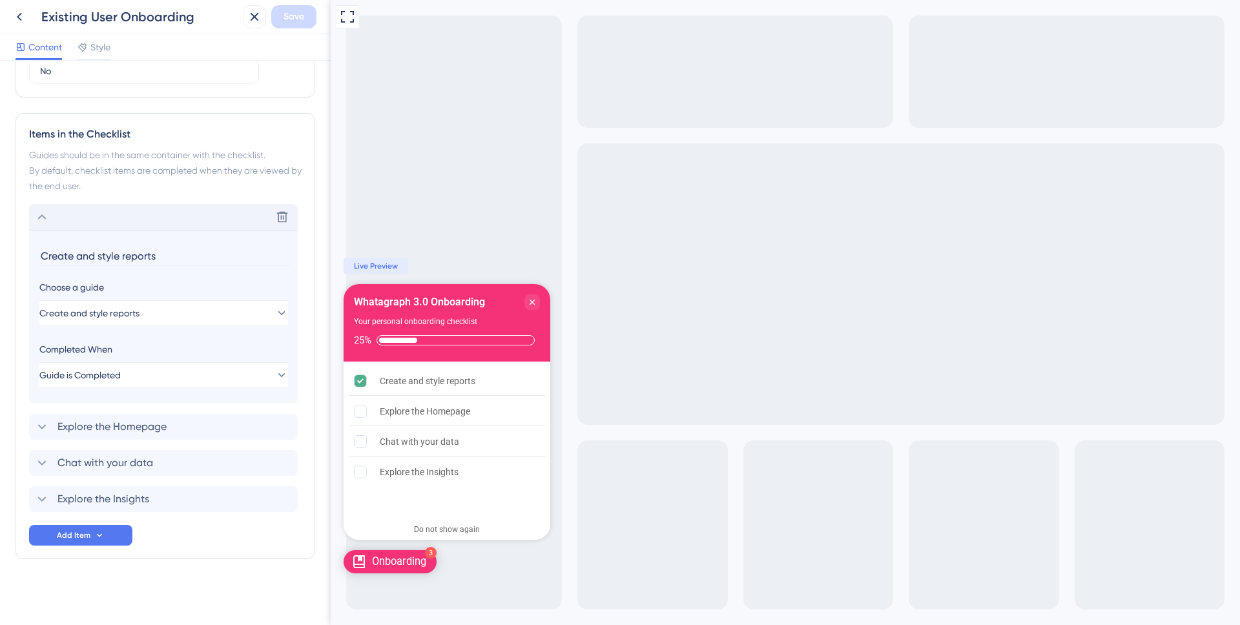
scroll to position [504, 0]
click at [161, 384] on button "Guide is Completed" at bounding box center [163, 374] width 249 height 26
click at [151, 431] on div "Goal is Reached Goal is Reached" at bounding box center [163, 439] width 211 height 26
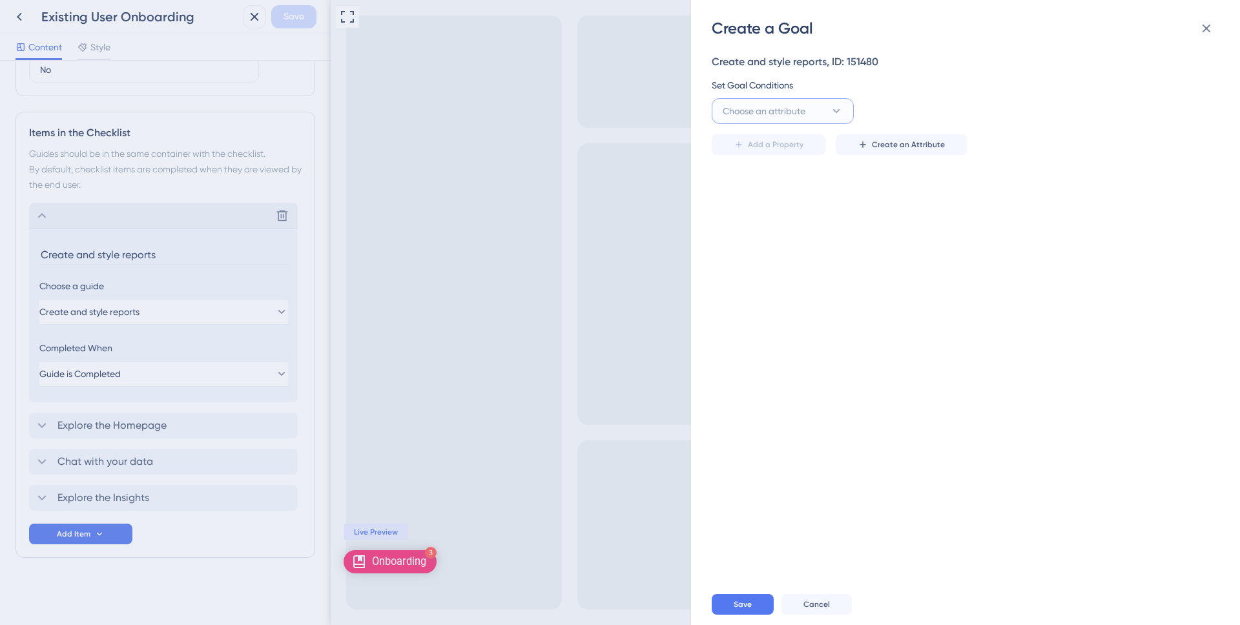
click at [805, 112] on span "Choose an attribute" at bounding box center [764, 111] width 83 height 16
click at [789, 293] on div "Guide Guide" at bounding box center [783, 293] width 105 height 26
click at [1023, 115] on span "Select an option" at bounding box center [1045, 111] width 67 height 16
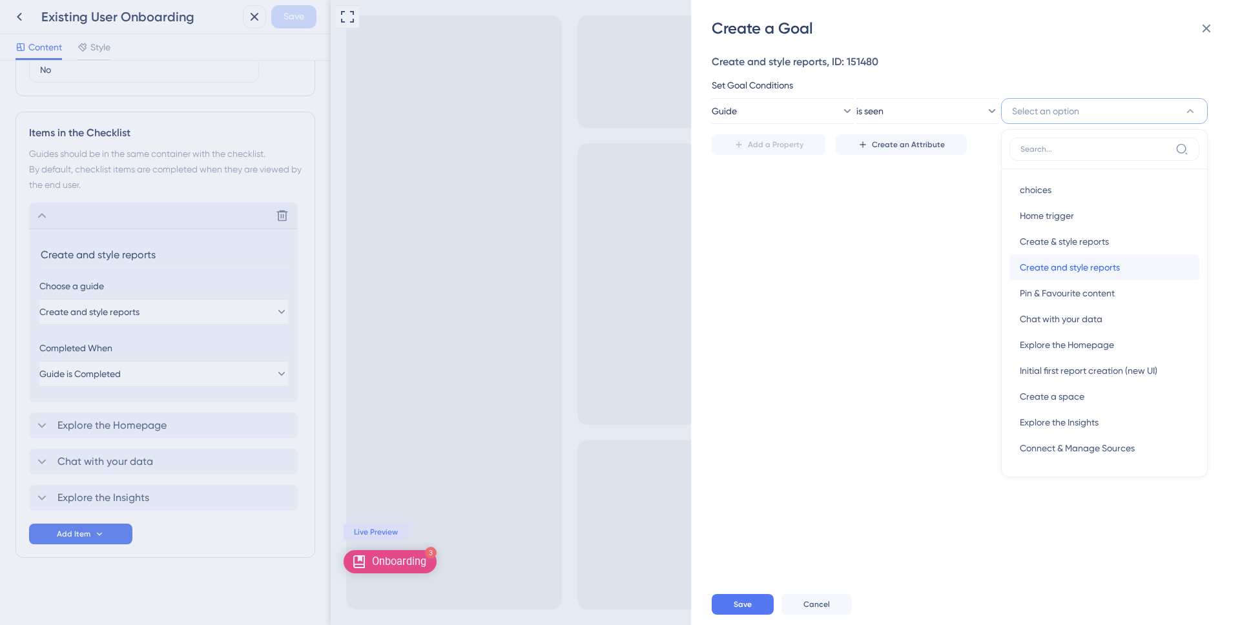
click at [1070, 264] on span "Create and style reports" at bounding box center [1070, 268] width 100 height 16
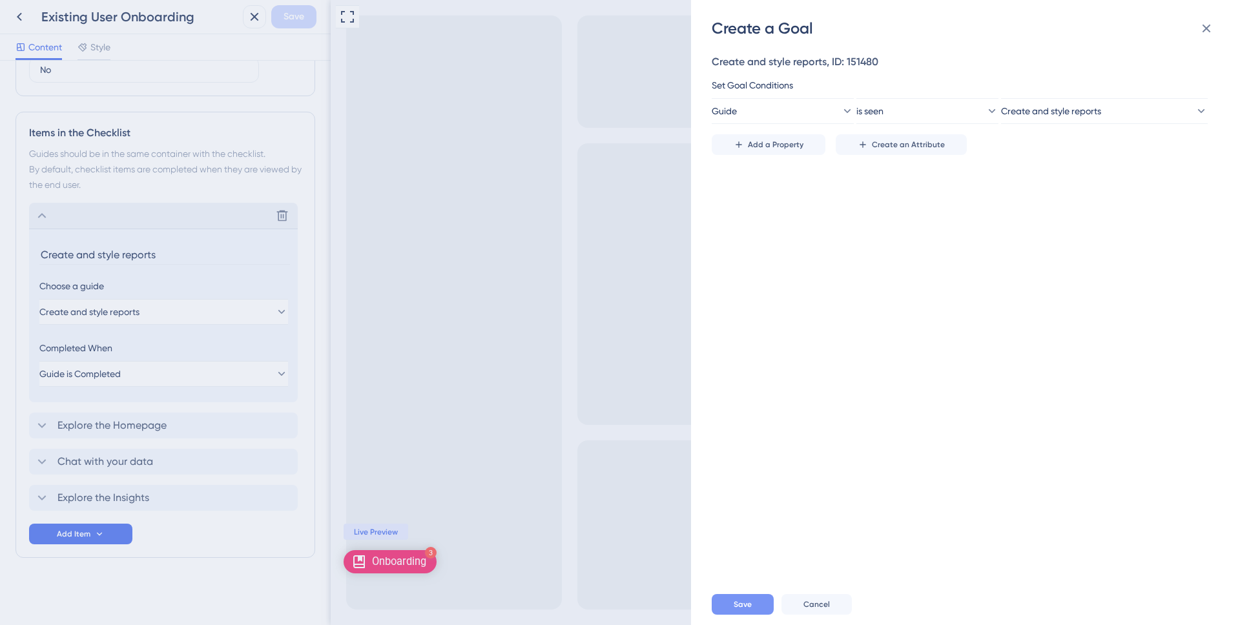
click at [743, 599] on span "Save" at bounding box center [743, 604] width 18 height 10
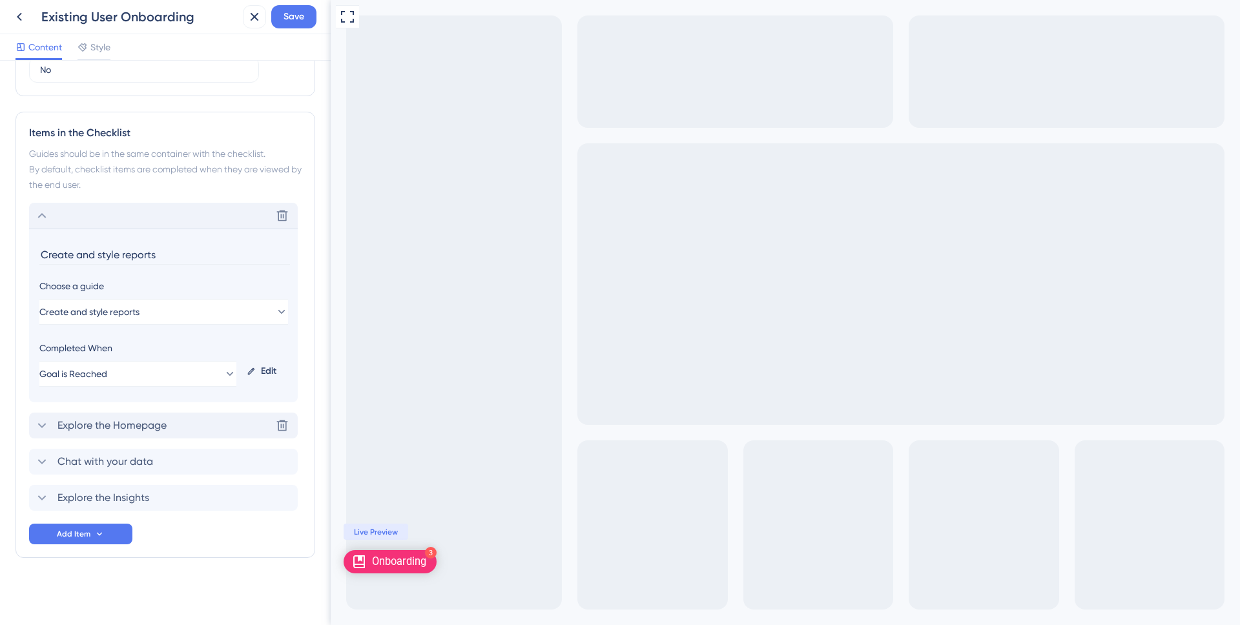
click at [188, 428] on div "Explore the Homepage Delete" at bounding box center [163, 426] width 269 height 26
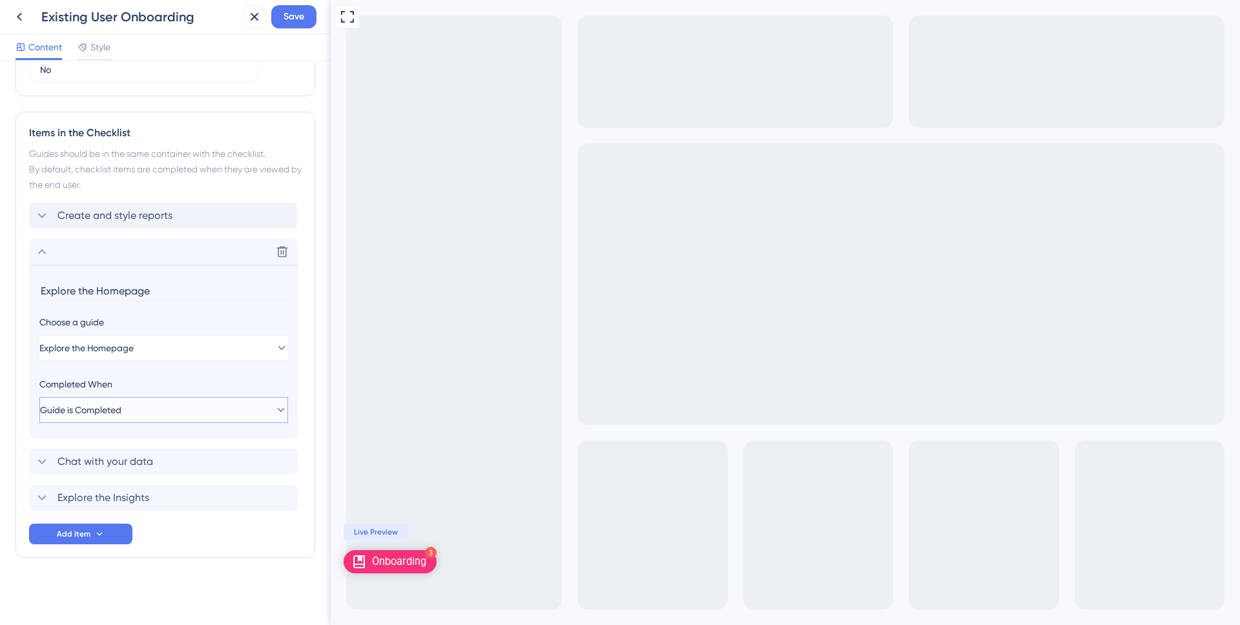
click at [221, 413] on button "Guide is Completed" at bounding box center [163, 410] width 249 height 26
click at [203, 468] on div "Goal is Reached Goal is Reached" at bounding box center [163, 475] width 211 height 26
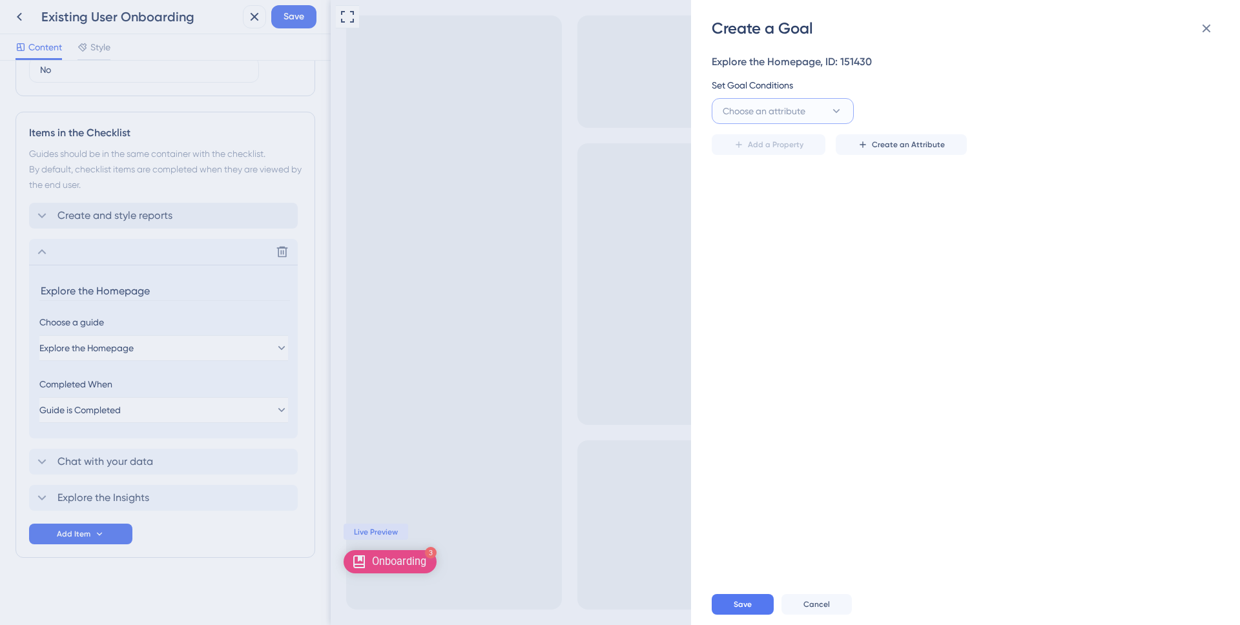
click at [794, 121] on button "Choose an attribute" at bounding box center [783, 111] width 142 height 26
click at [791, 289] on div "Guide Guide" at bounding box center [783, 293] width 105 height 26
click at [910, 107] on button "is seen" at bounding box center [927, 111] width 142 height 26
click at [928, 150] on div "is seen is seen" at bounding box center [927, 151] width 105 height 26
click at [1041, 122] on button "Select an option" at bounding box center [1104, 111] width 207 height 26
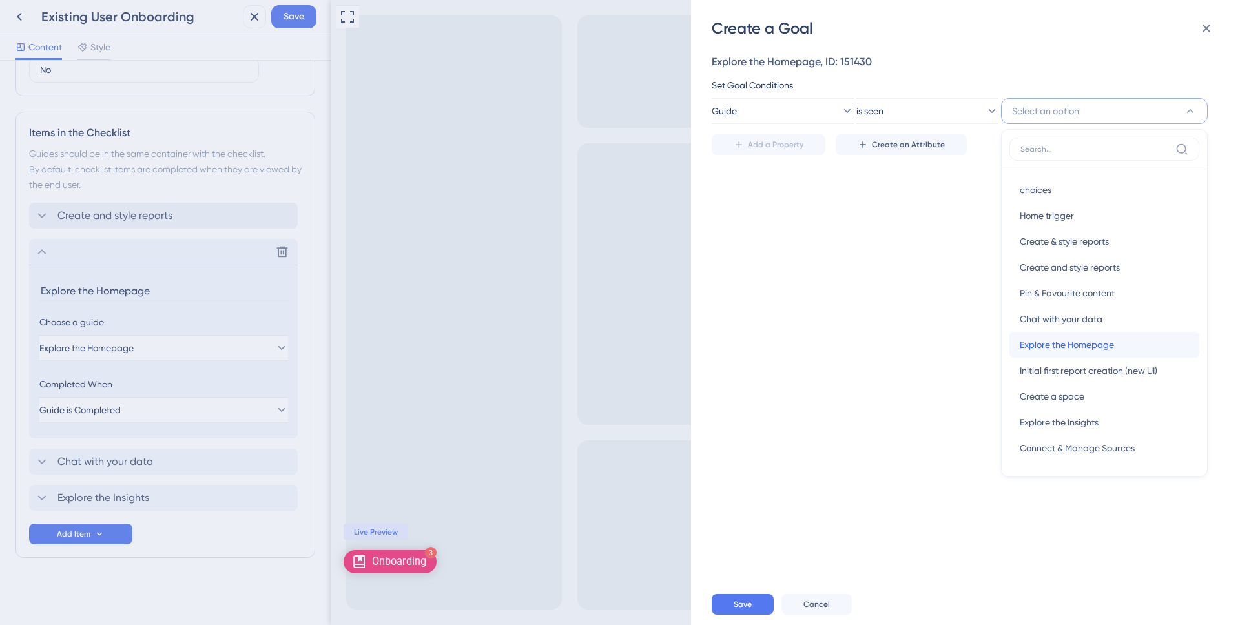
click at [1090, 337] on span "Explore the Homepage" at bounding box center [1067, 345] width 94 height 16
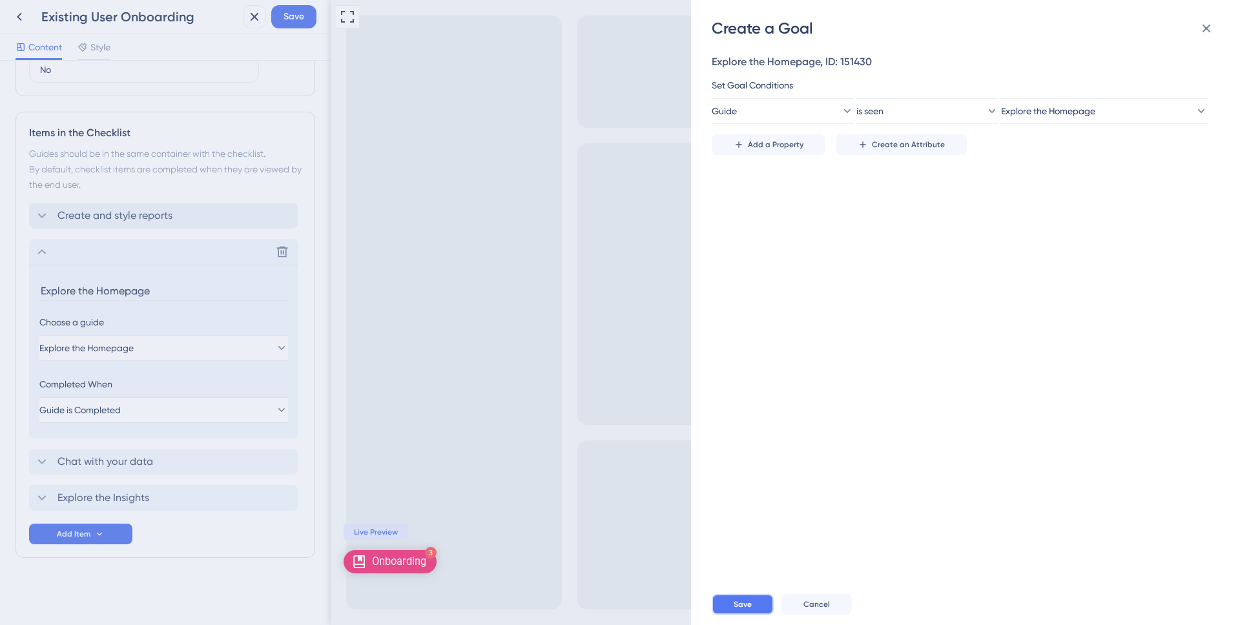
click at [749, 599] on span "Save" at bounding box center [743, 604] width 18 height 10
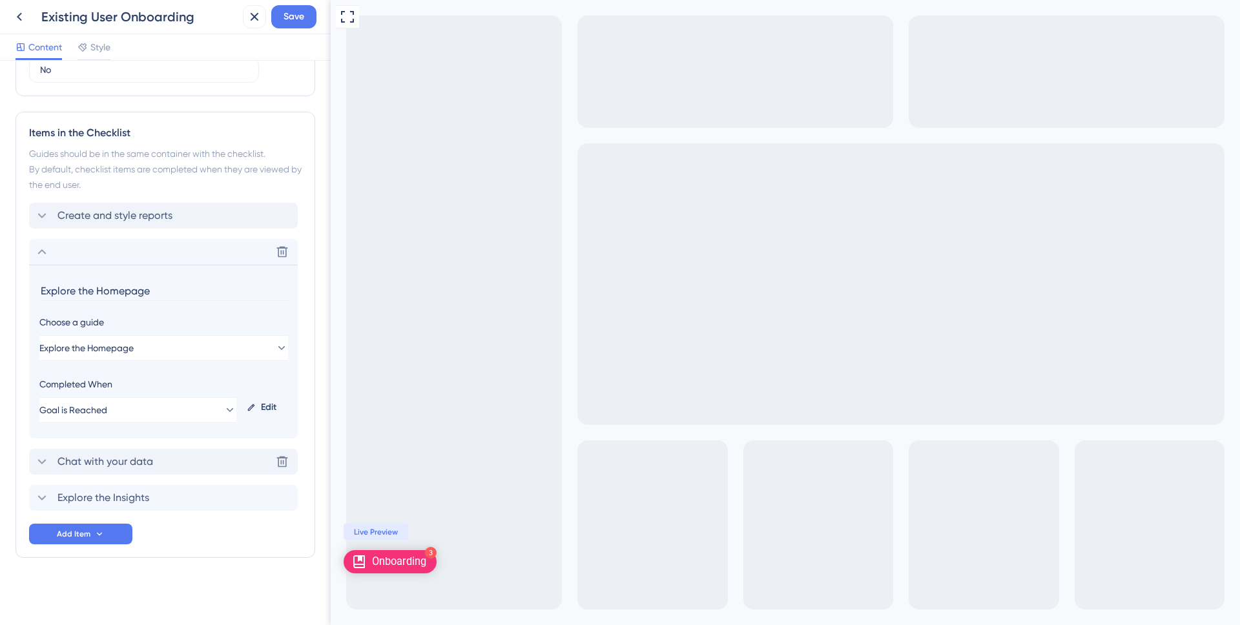
click at [161, 464] on div "Chat with your data Delete" at bounding box center [163, 462] width 269 height 26
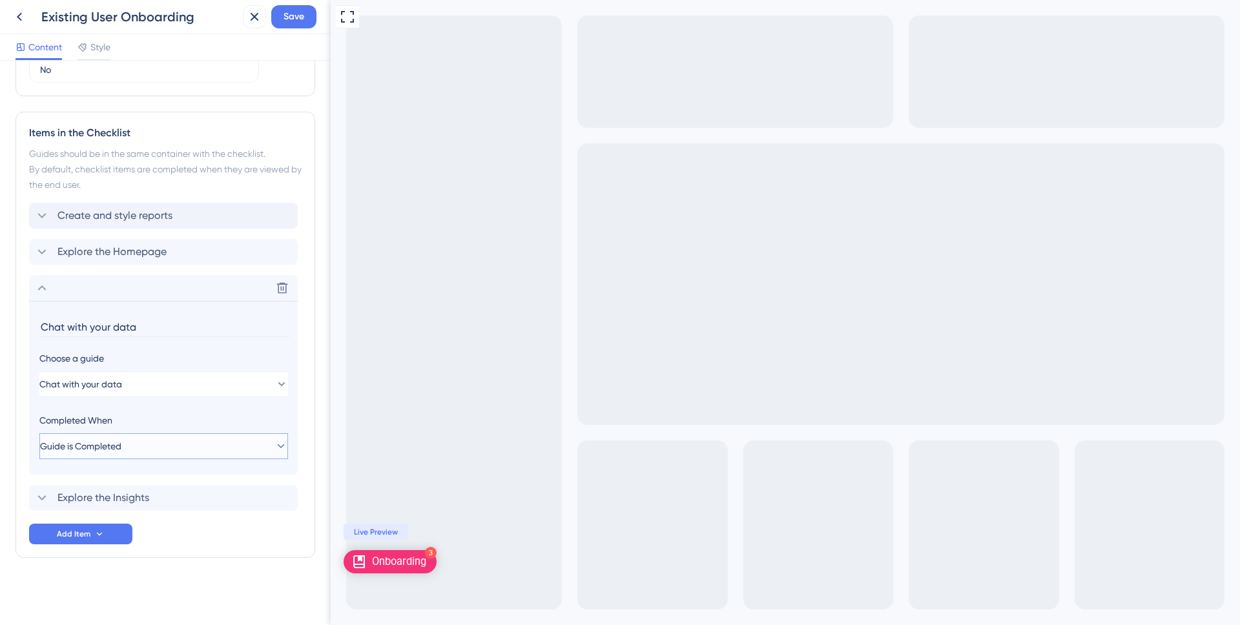
click at [238, 438] on button "Guide is Completed" at bounding box center [163, 446] width 249 height 26
click at [201, 499] on div "Goal is Reached Goal is Reached" at bounding box center [163, 512] width 211 height 26
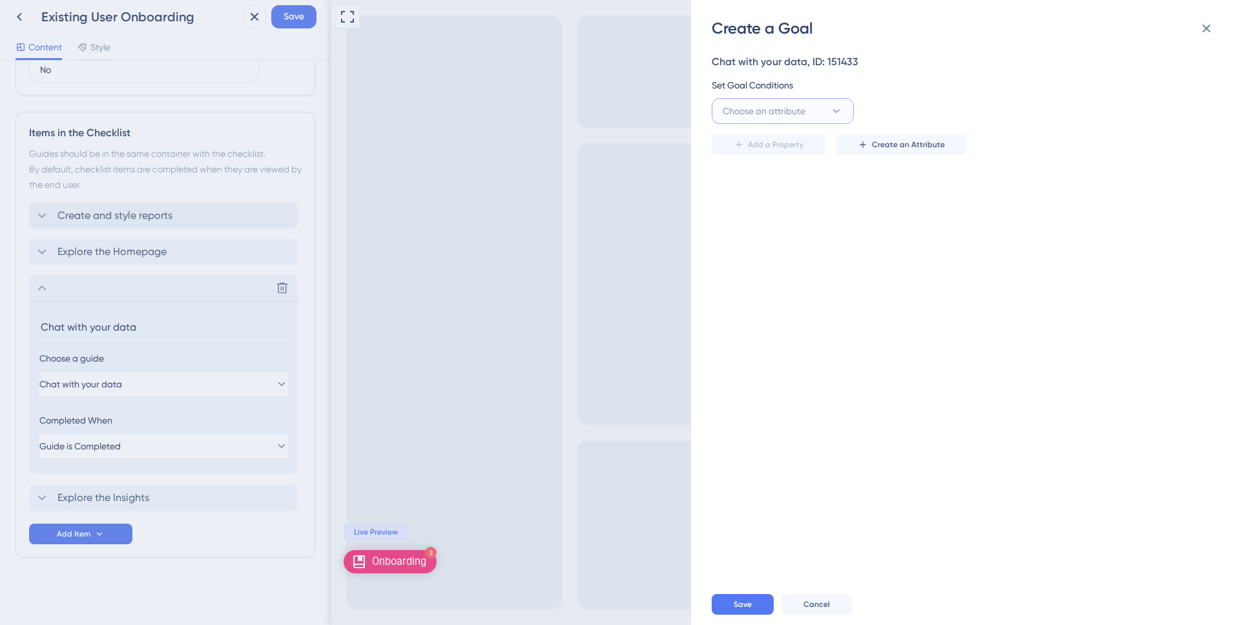
click at [805, 121] on button "Choose an attribute" at bounding box center [783, 111] width 142 height 26
click at [802, 289] on div "Guide Guide" at bounding box center [783, 293] width 105 height 26
click at [898, 110] on button "is seen" at bounding box center [927, 111] width 142 height 26
click at [913, 154] on div "is seen is seen" at bounding box center [927, 151] width 105 height 26
click at [1028, 109] on span "Select an option" at bounding box center [1045, 111] width 67 height 16
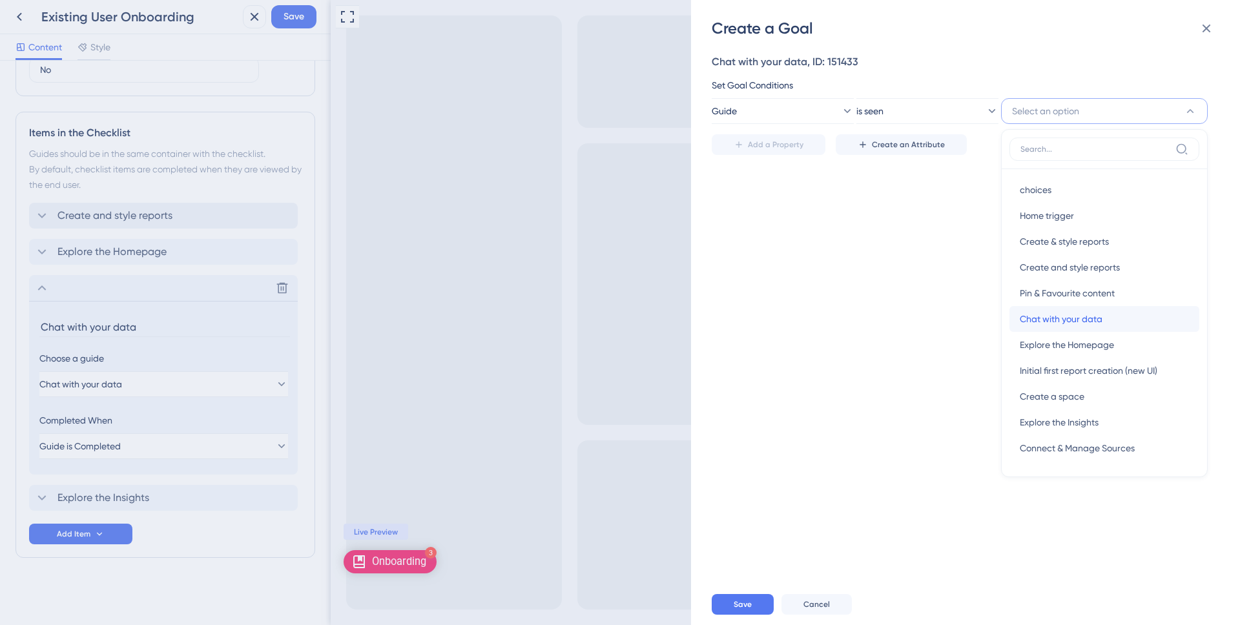
click at [1077, 317] on span "Chat with your data" at bounding box center [1061, 319] width 83 height 16
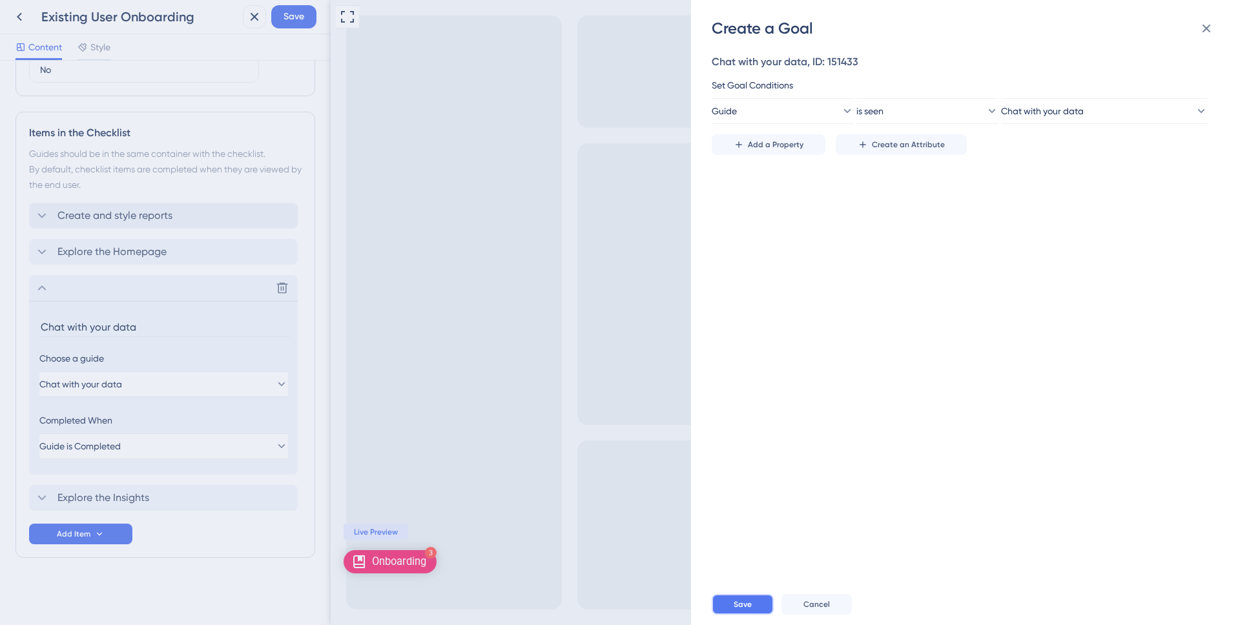
click at [727, 599] on button "Save" at bounding box center [743, 604] width 62 height 21
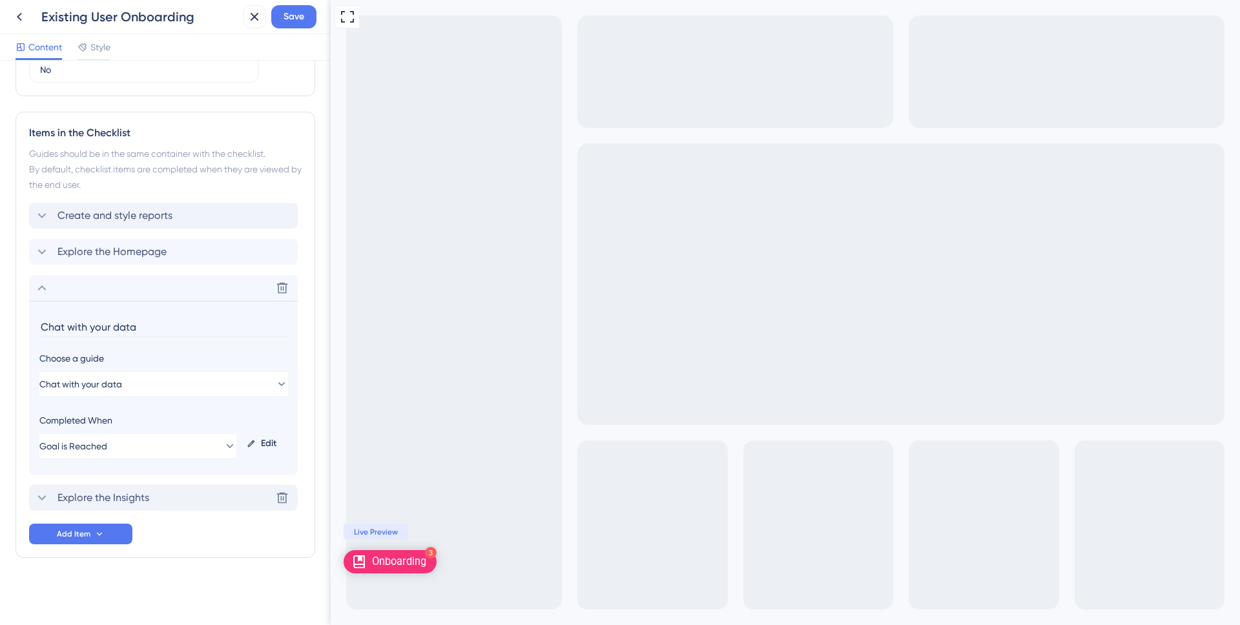
click at [141, 486] on div "Explore the Insights Delete" at bounding box center [163, 498] width 269 height 26
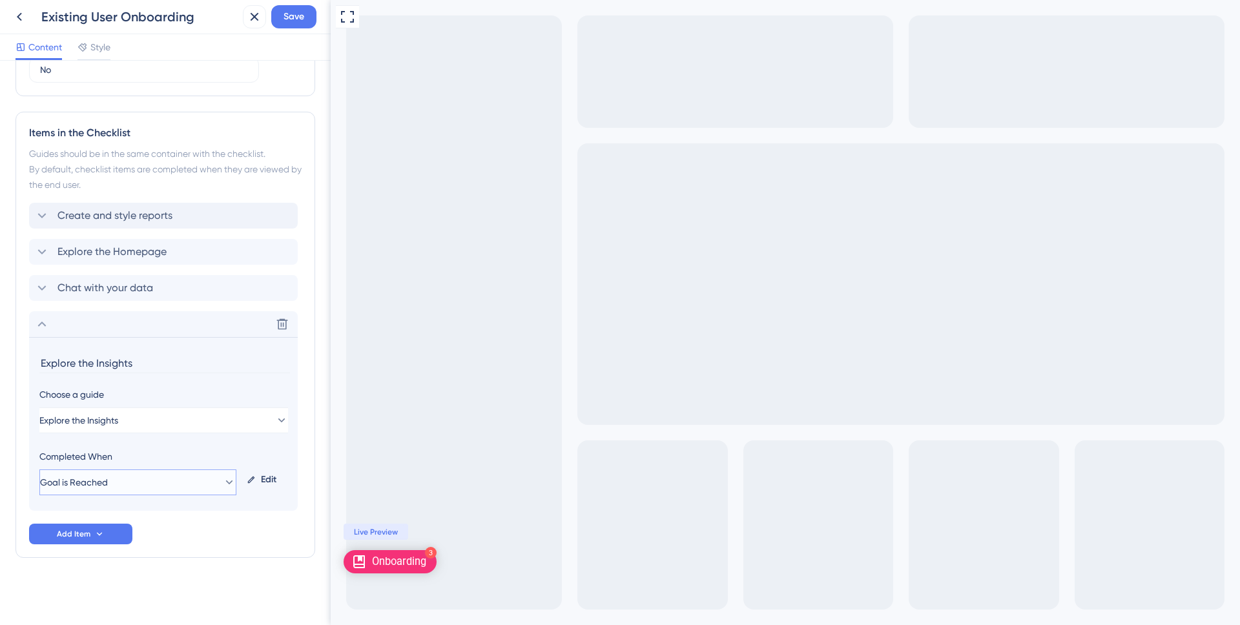
click at [134, 473] on button "Goal is Reached" at bounding box center [137, 483] width 197 height 26
click at [249, 458] on div "Completed When Goal is Reached Guide is Completed Guide is Completed Goal is Re…" at bounding box center [163, 472] width 248 height 47
click at [249, 476] on icon at bounding box center [251, 479] width 9 height 9
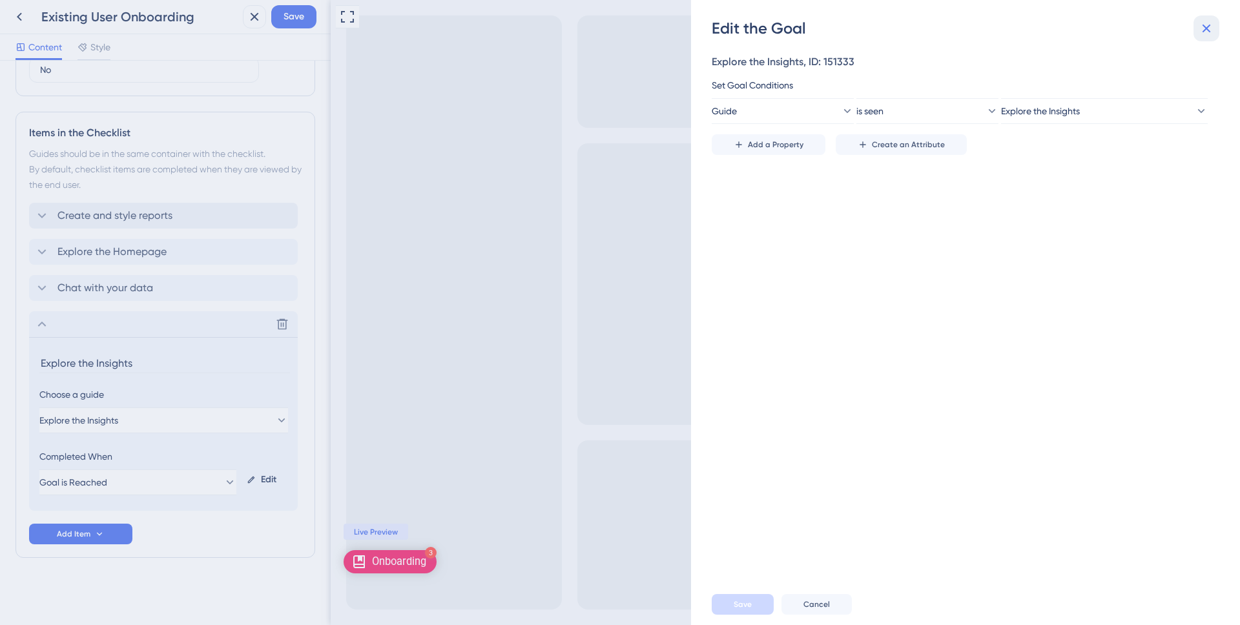
click at [1210, 24] on icon at bounding box center [1207, 29] width 16 height 16
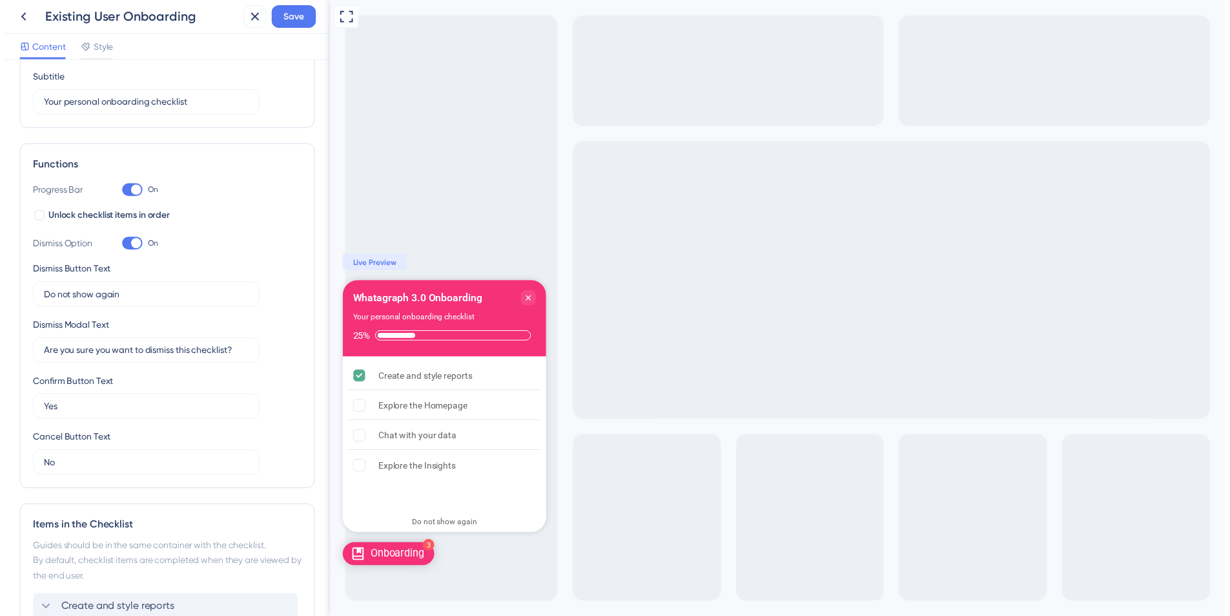
scroll to position [0, 0]
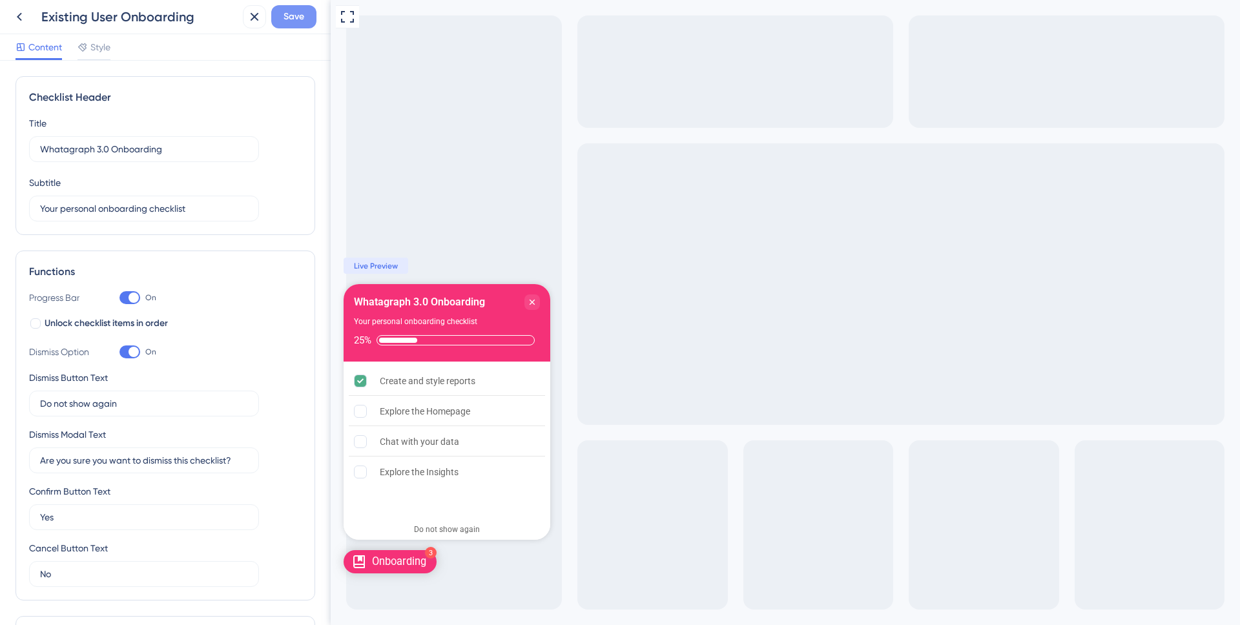
click at [287, 16] on span "Save" at bounding box center [294, 17] width 21 height 16
click at [10, 17] on button at bounding box center [19, 16] width 23 height 23
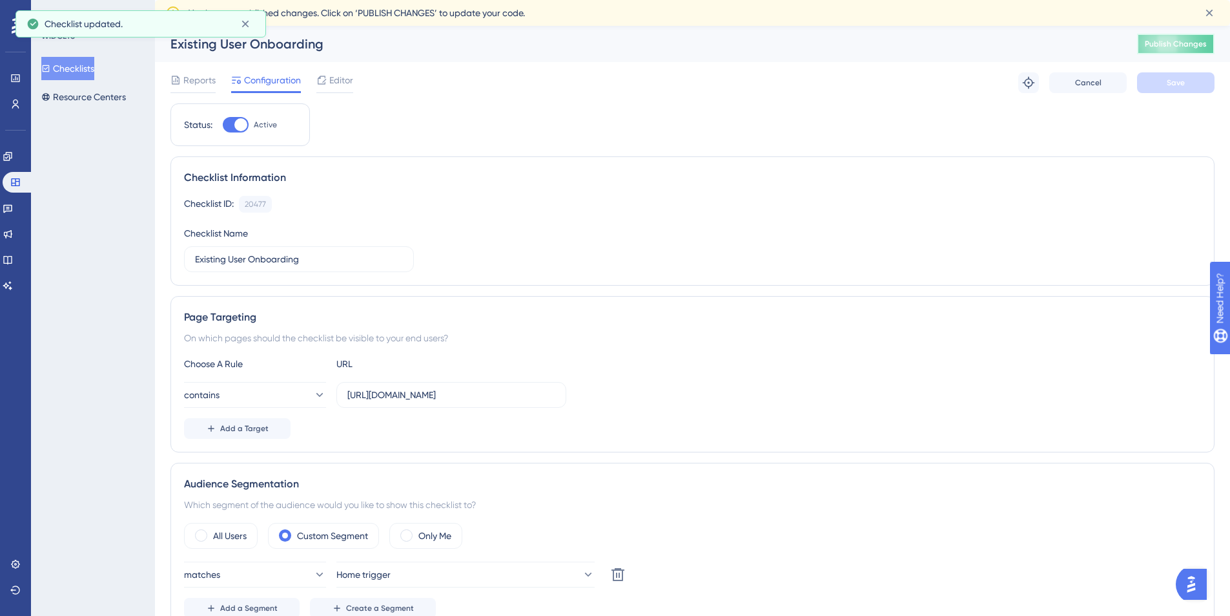
click at [1176, 45] on span "Publish Changes" at bounding box center [1176, 44] width 62 height 10
